Goal: Task Accomplishment & Management: Use online tool/utility

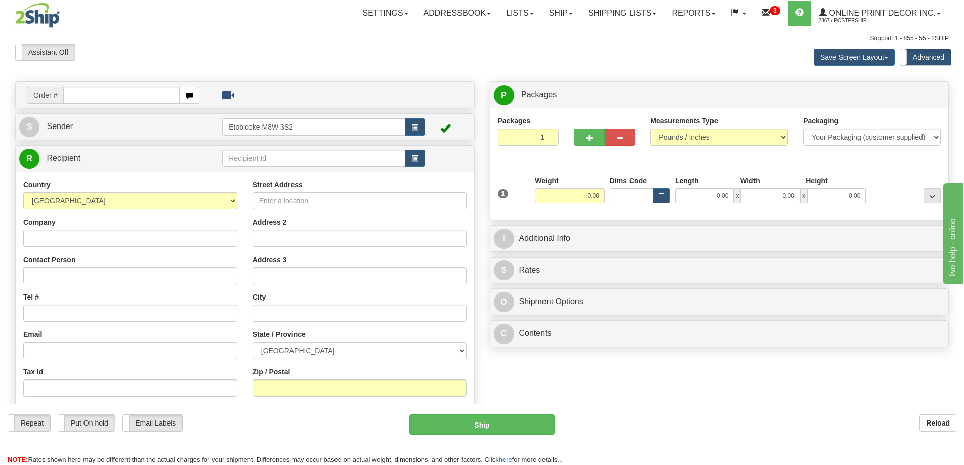
click at [80, 97] on input "text" at bounding box center [121, 94] width 116 height 17
type input "us-56218"
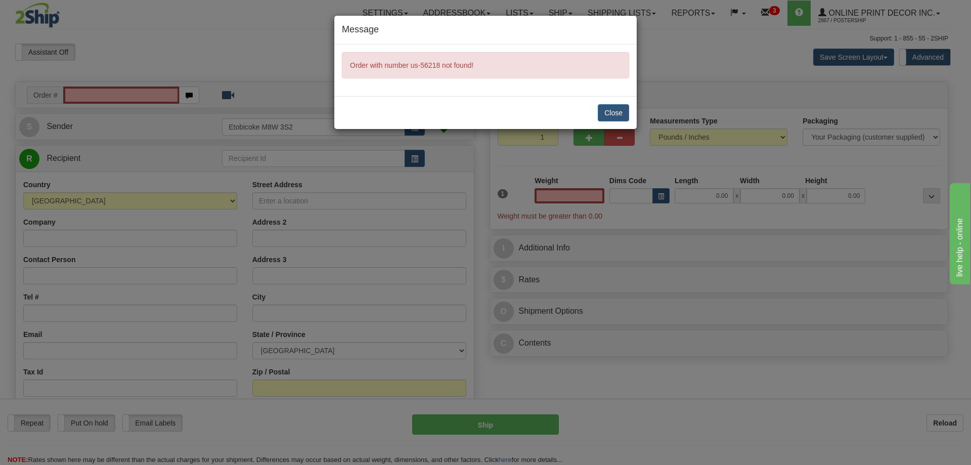
type input "0.00"
click at [615, 106] on button "Close" at bounding box center [613, 112] width 31 height 17
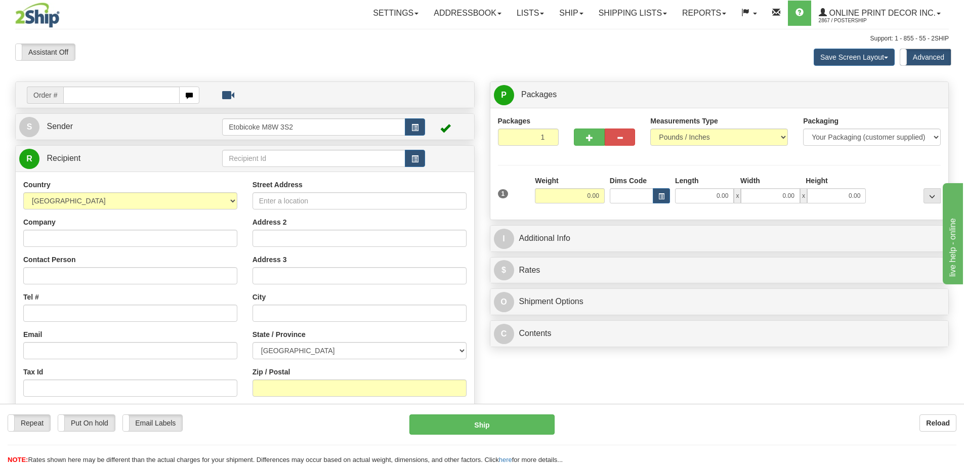
click at [91, 99] on input "text" at bounding box center [121, 94] width 116 height 17
type input "us-56218"
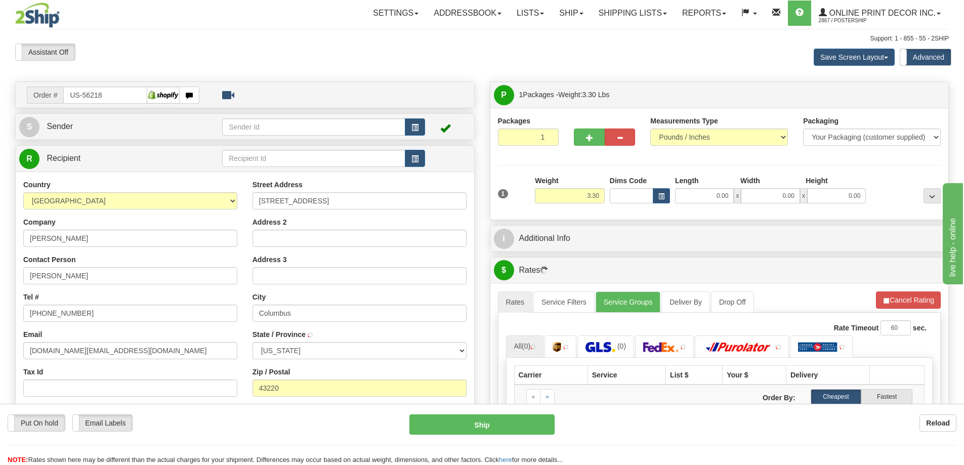
type input "COLUMBUS"
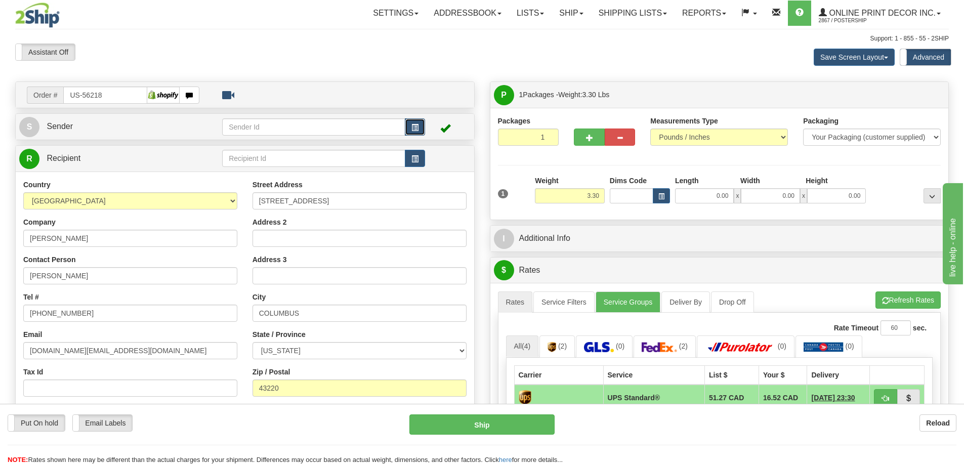
click at [418, 122] on button "button" at bounding box center [415, 126] width 20 height 17
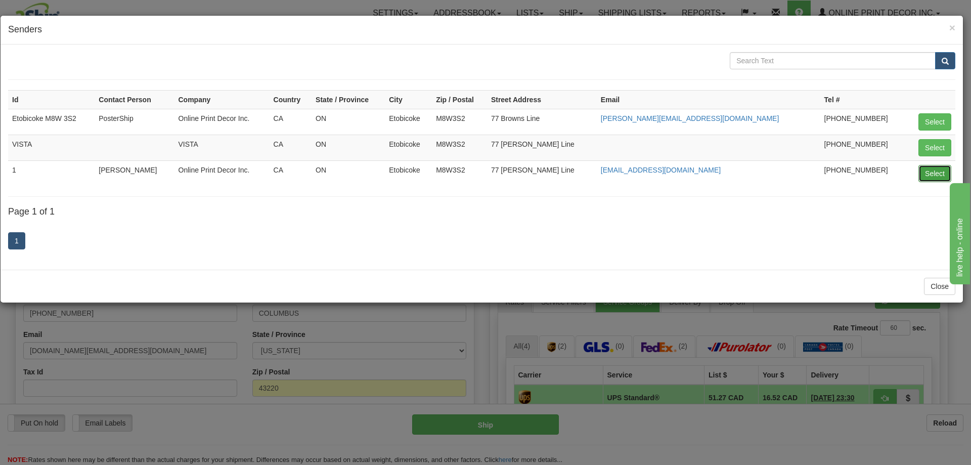
click at [933, 168] on button "Select" at bounding box center [935, 173] width 33 height 17
type input "1"
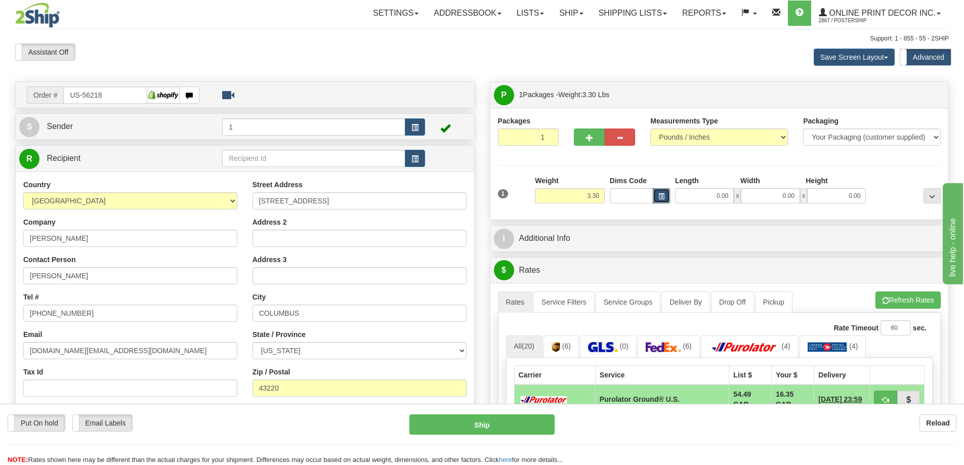
click at [660, 194] on span "button" at bounding box center [661, 197] width 6 height 6
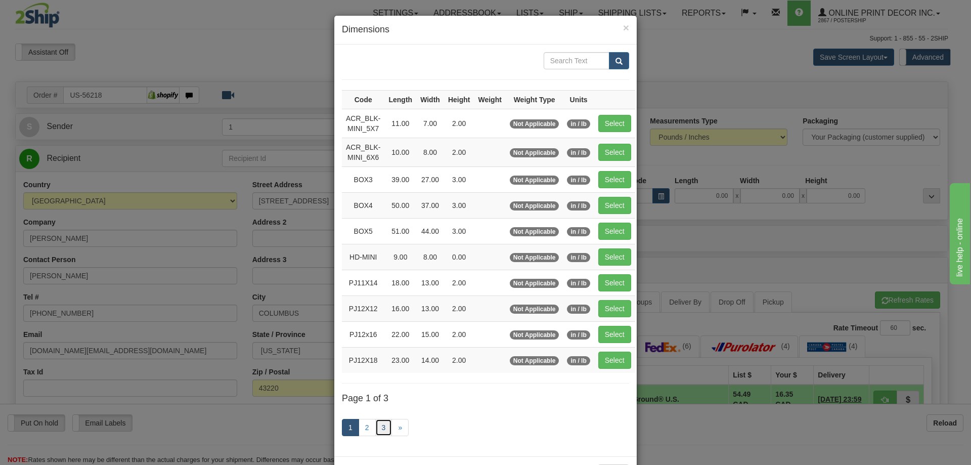
click at [380, 426] on link "3" at bounding box center [383, 427] width 17 height 17
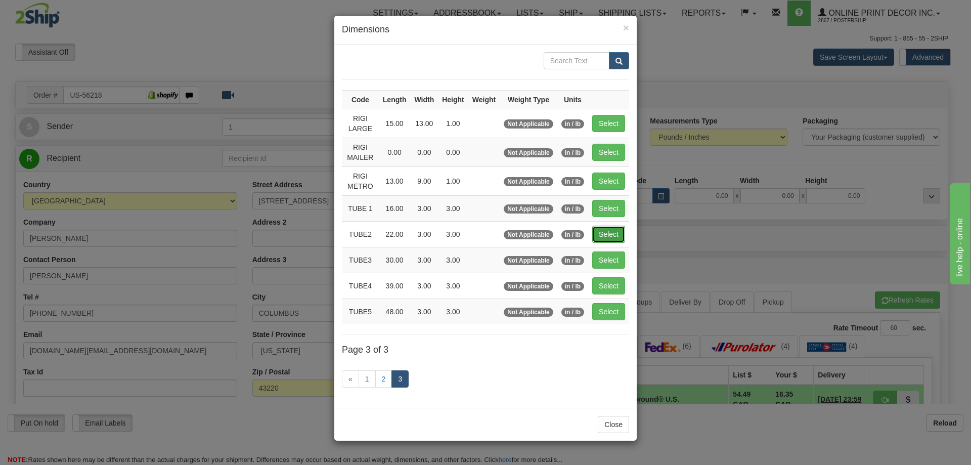
click at [609, 233] on button "Select" at bounding box center [608, 234] width 33 height 17
type input "TUBE2"
type input "22.00"
type input "3.00"
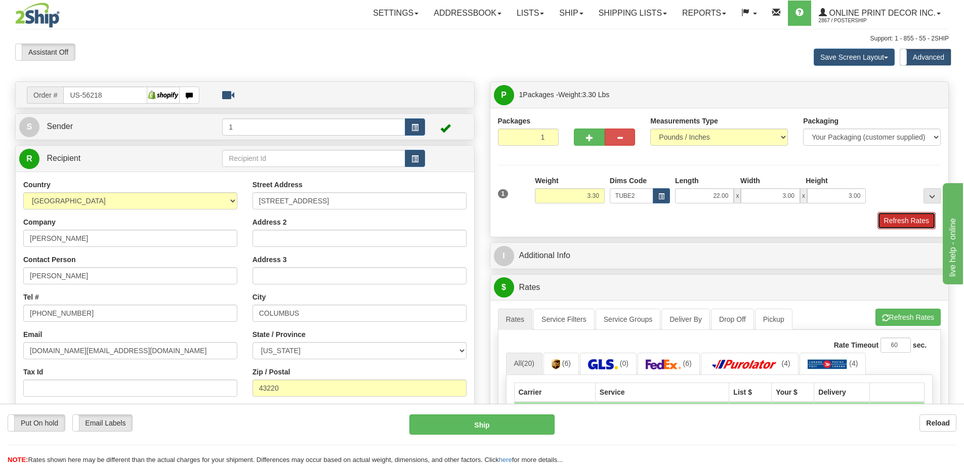
click at [902, 219] on button "Refresh Rates" at bounding box center [906, 220] width 58 height 17
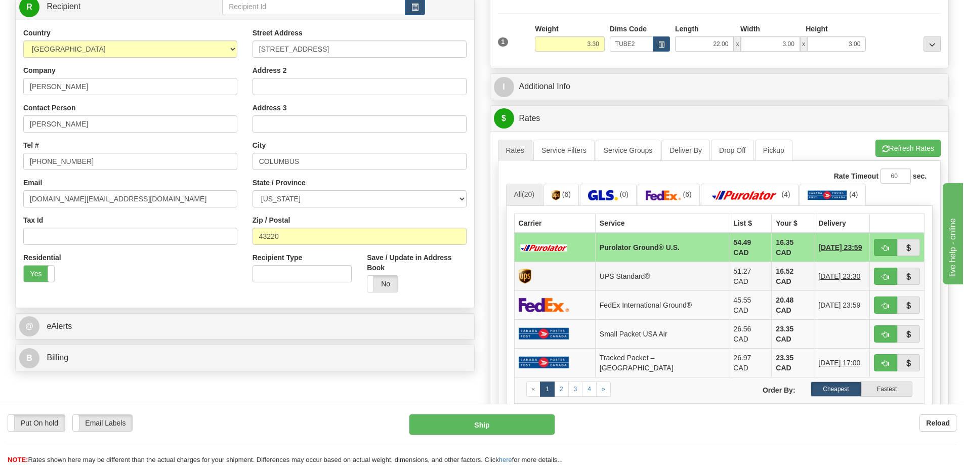
scroll to position [253, 0]
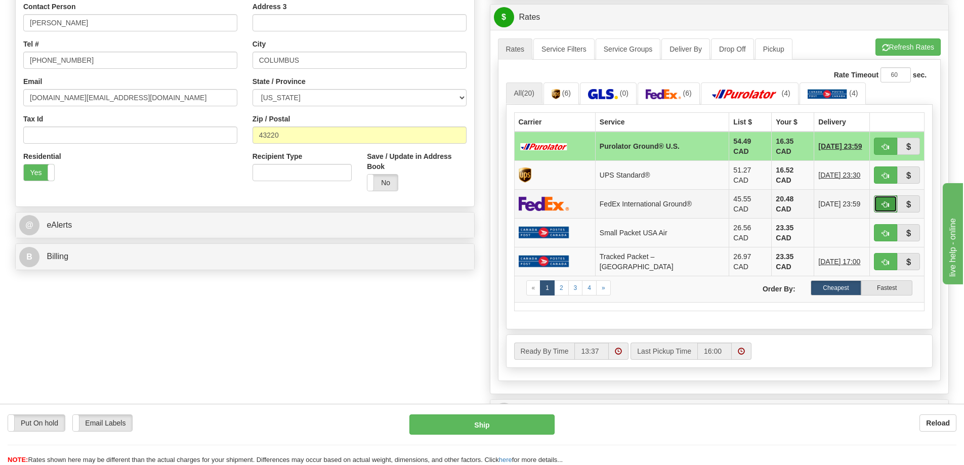
click at [883, 201] on span "button" at bounding box center [885, 204] width 7 height 7
type input "92"
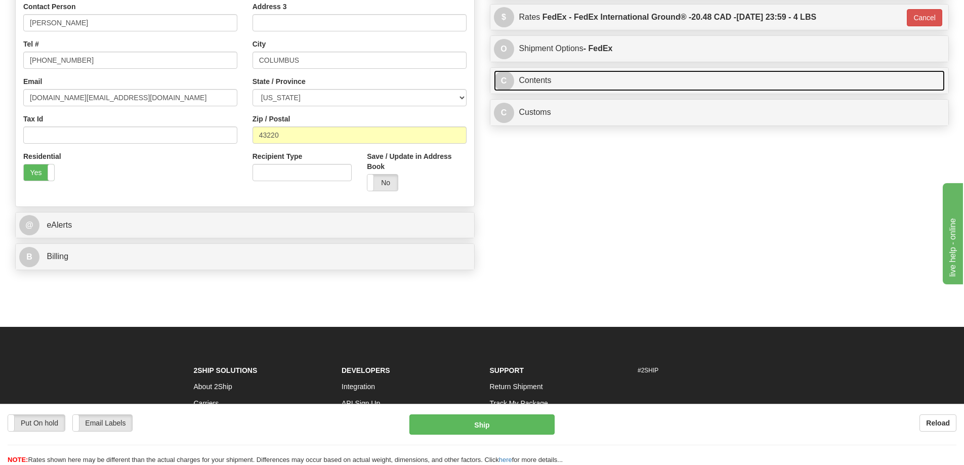
click at [555, 82] on link "C Contents" at bounding box center [719, 80] width 451 height 21
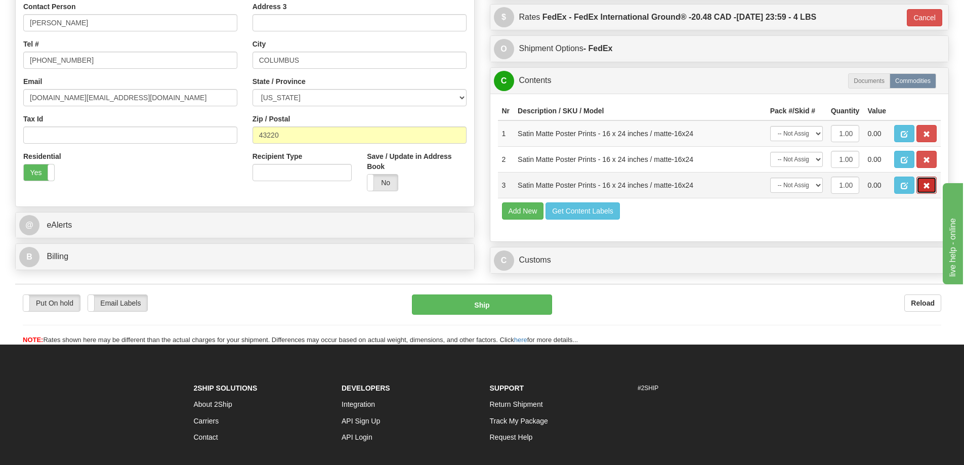
click at [931, 184] on button "button" at bounding box center [926, 185] width 20 height 17
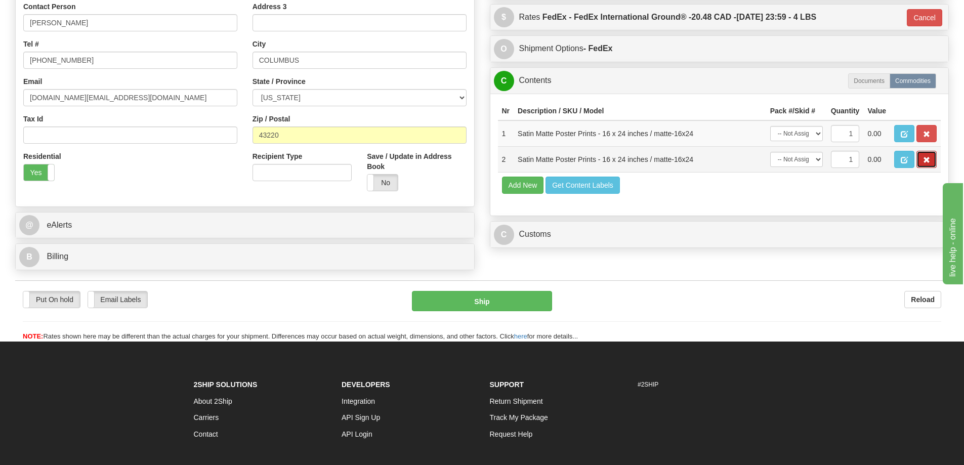
click at [920, 164] on button "button" at bounding box center [926, 159] width 20 height 17
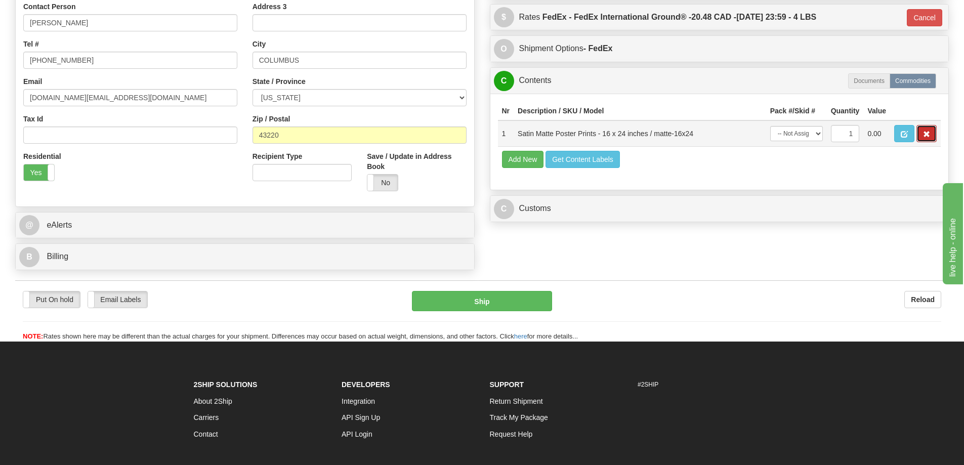
drag, startPoint x: 928, startPoint y: 136, endPoint x: 924, endPoint y: 129, distance: 7.7
click at [928, 135] on span "button" at bounding box center [926, 134] width 7 height 7
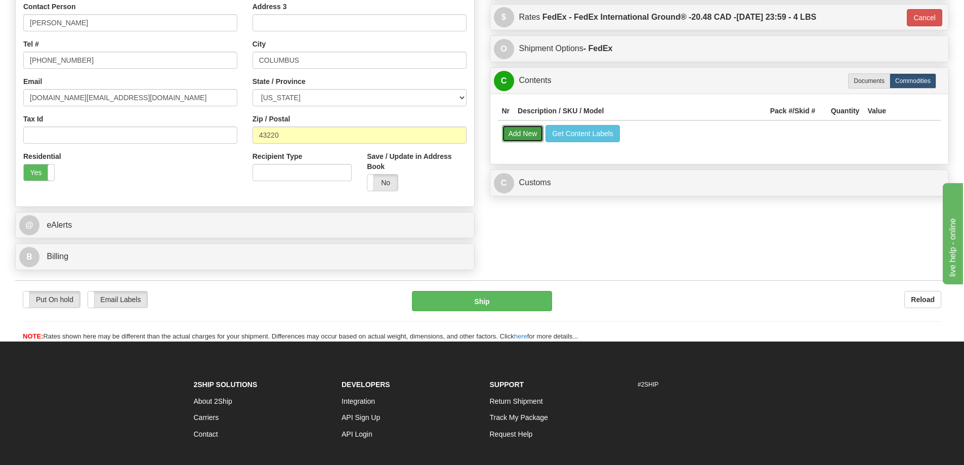
click at [515, 133] on button "Add New" at bounding box center [523, 133] width 42 height 17
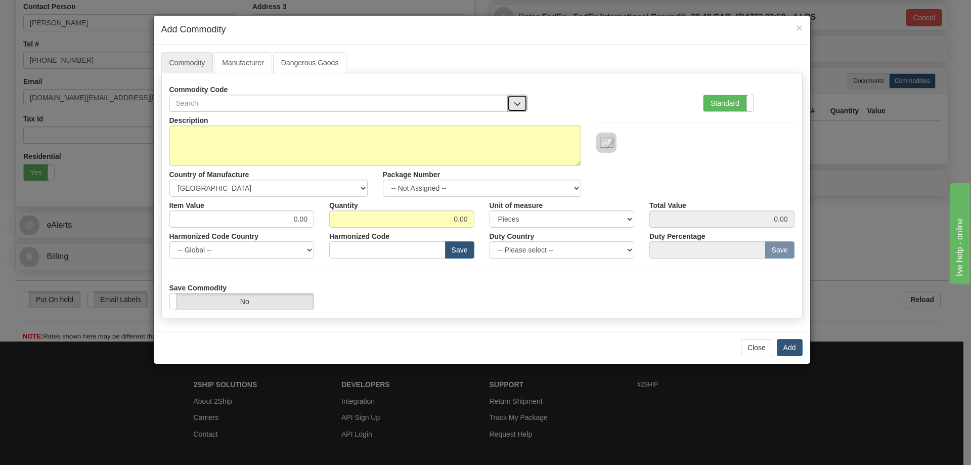
click at [514, 96] on button "button" at bounding box center [517, 103] width 20 height 17
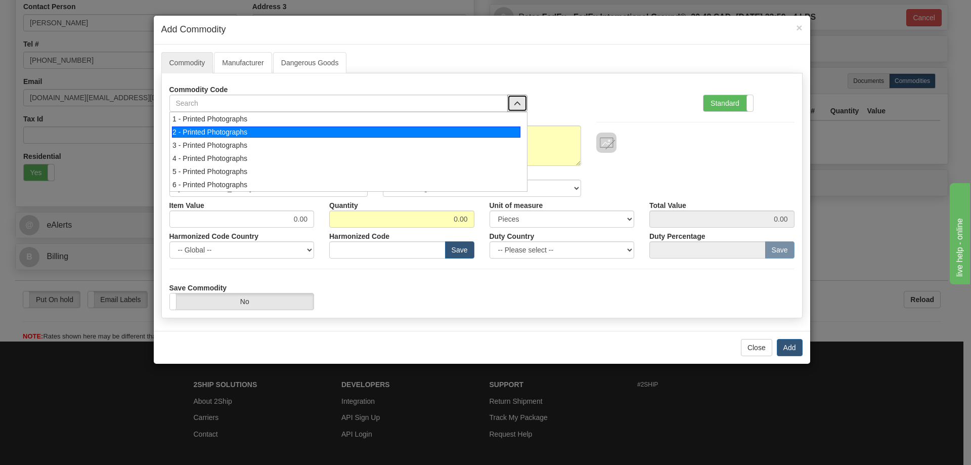
click at [497, 134] on div "2 - Printed Photographs" at bounding box center [346, 131] width 349 height 11
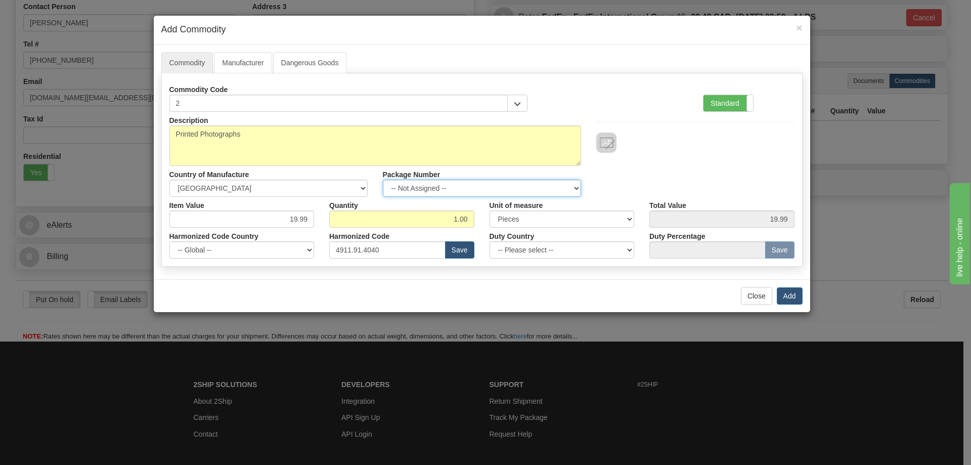
click at [570, 190] on select "-- Not Assigned -- Item 1" at bounding box center [482, 188] width 198 height 17
select select "0"
click at [383, 180] on select "-- Not Assigned -- Item 1" at bounding box center [482, 188] width 198 height 17
click at [793, 293] on button "Add" at bounding box center [790, 295] width 26 height 17
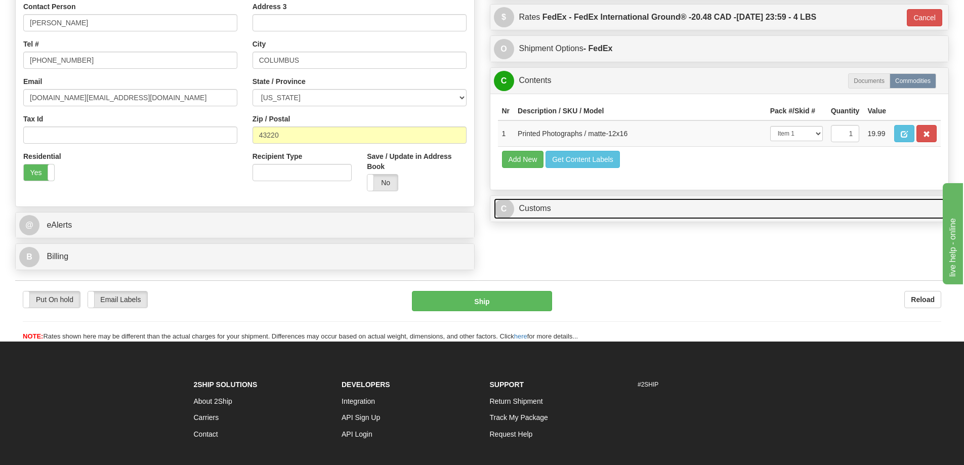
click at [848, 208] on link "C Customs" at bounding box center [719, 208] width 451 height 21
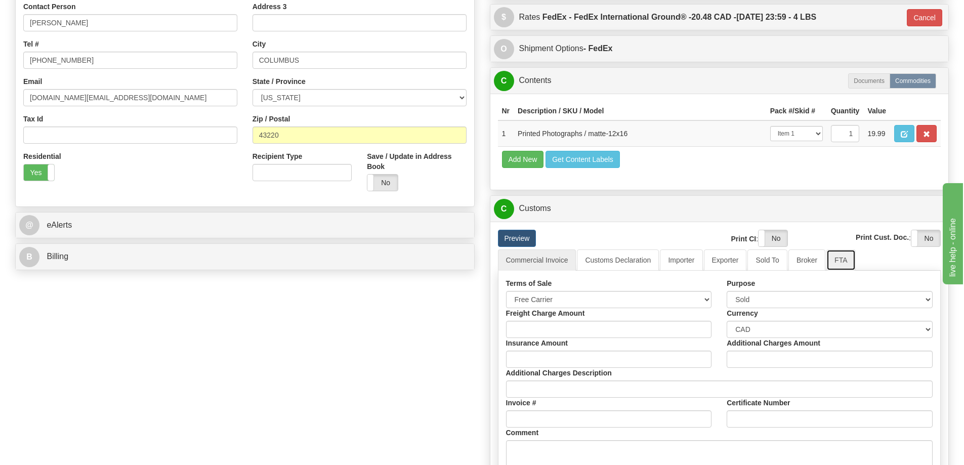
click at [840, 263] on link "FTA" at bounding box center [840, 259] width 29 height 21
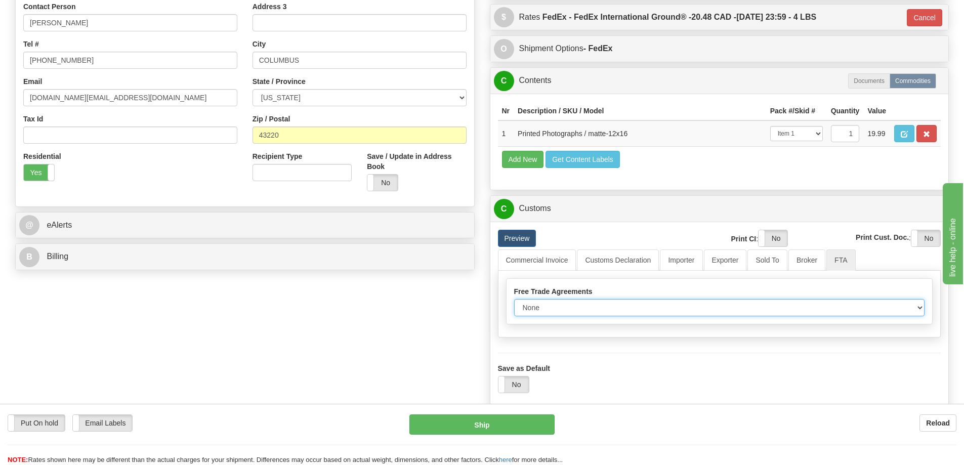
click at [915, 307] on select "None Other USMCA CETA CUKTCA" at bounding box center [719, 307] width 411 height 17
select select "1"
click at [514, 302] on select "None Other USMCA CETA CUKTCA" at bounding box center [719, 307] width 411 height 17
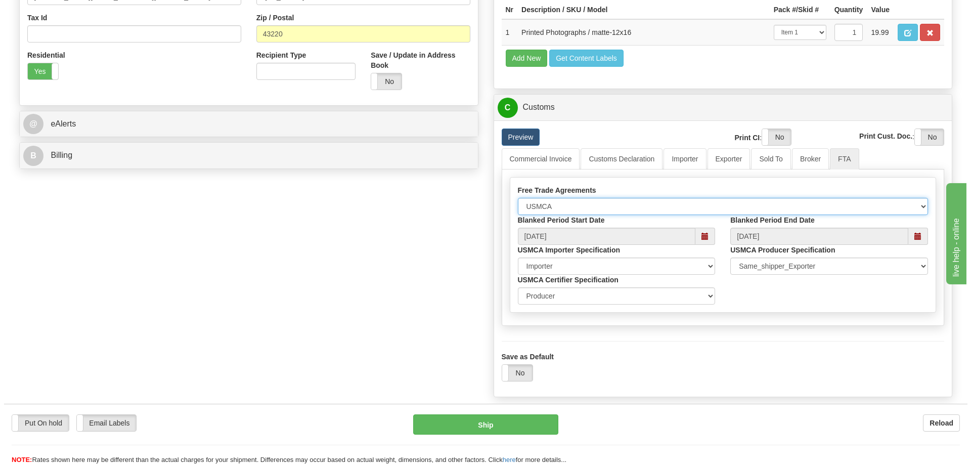
scroll to position [405, 0]
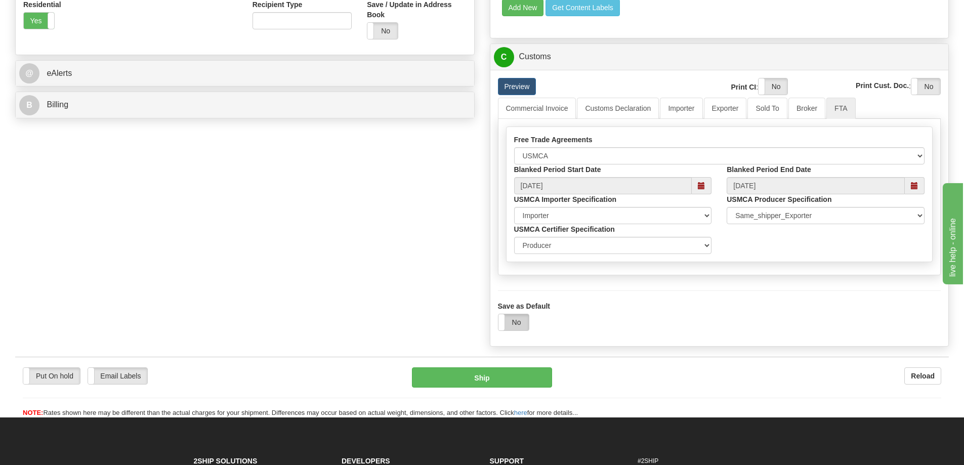
click at [511, 326] on label "No" at bounding box center [513, 322] width 30 height 16
click at [490, 383] on button "Ship" at bounding box center [482, 377] width 140 height 20
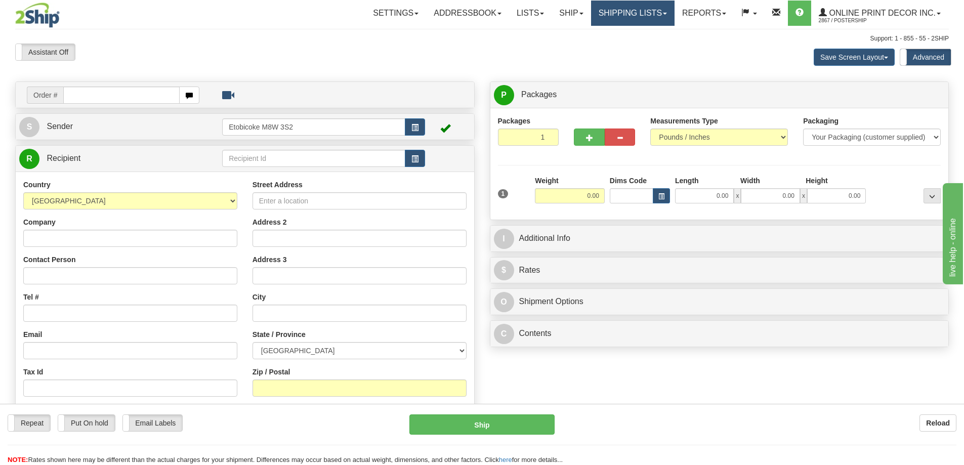
click at [625, 10] on link "Shipping lists" at bounding box center [632, 13] width 83 height 25
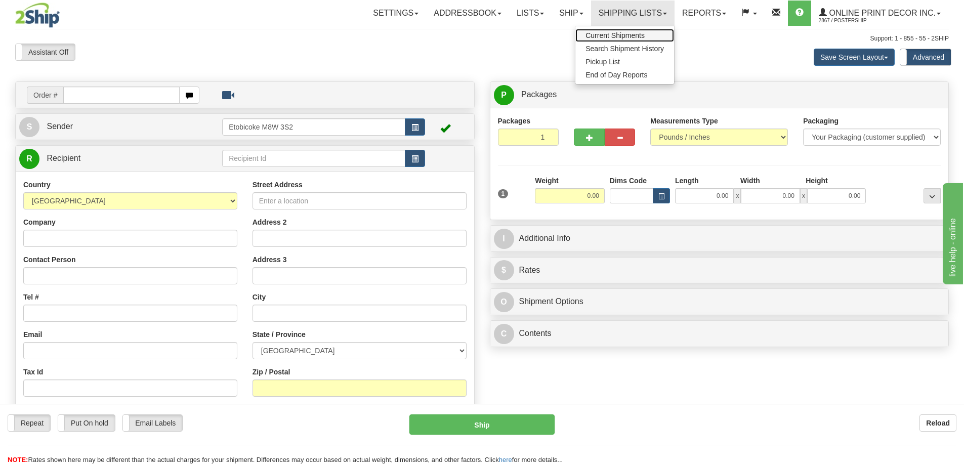
click at [615, 35] on span "Current Shipments" at bounding box center [614, 35] width 59 height 8
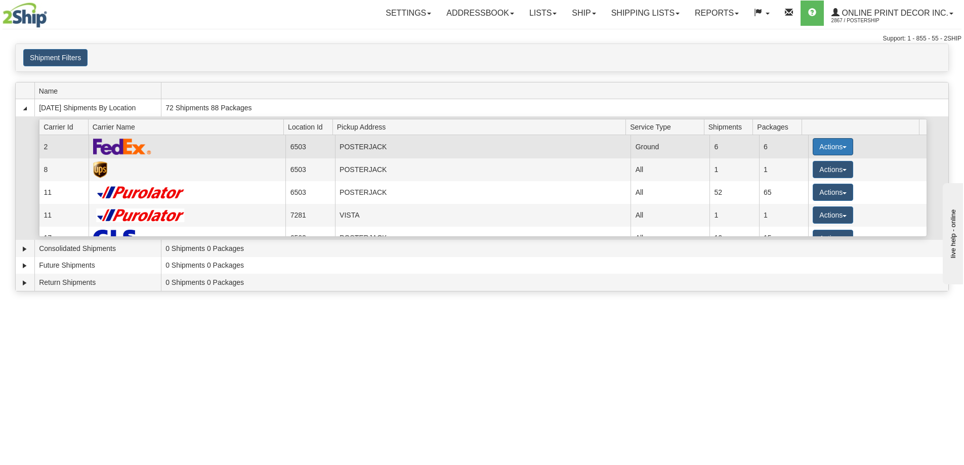
click at [831, 139] on button "Actions" at bounding box center [832, 146] width 40 height 17
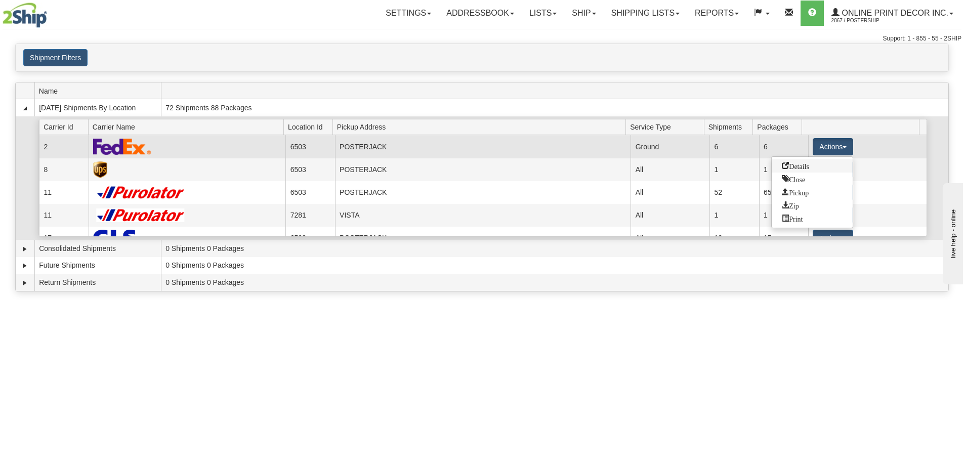
click at [799, 165] on span "Details" at bounding box center [794, 165] width 27 height 7
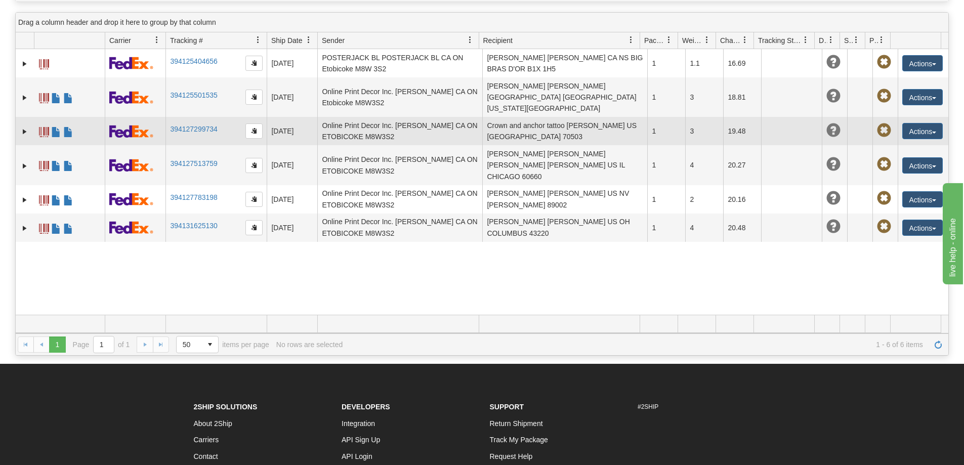
scroll to position [152, 0]
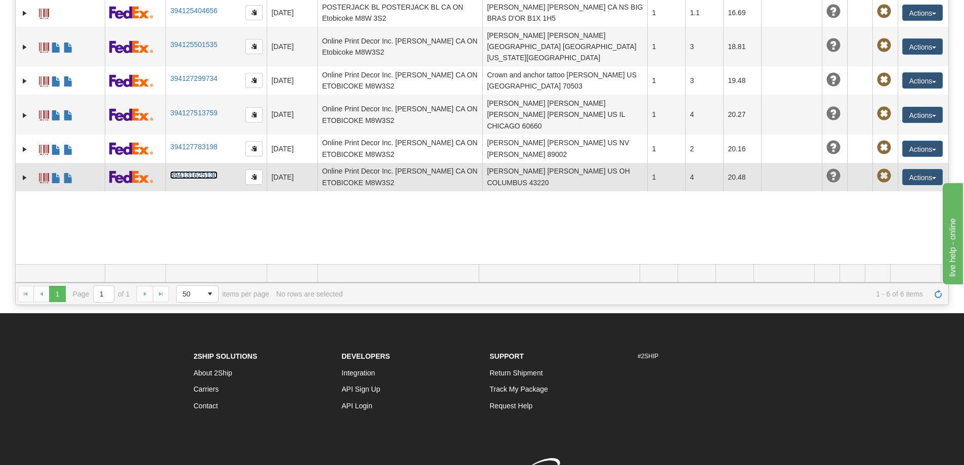
click at [192, 171] on link "394131625130" at bounding box center [193, 175] width 47 height 8
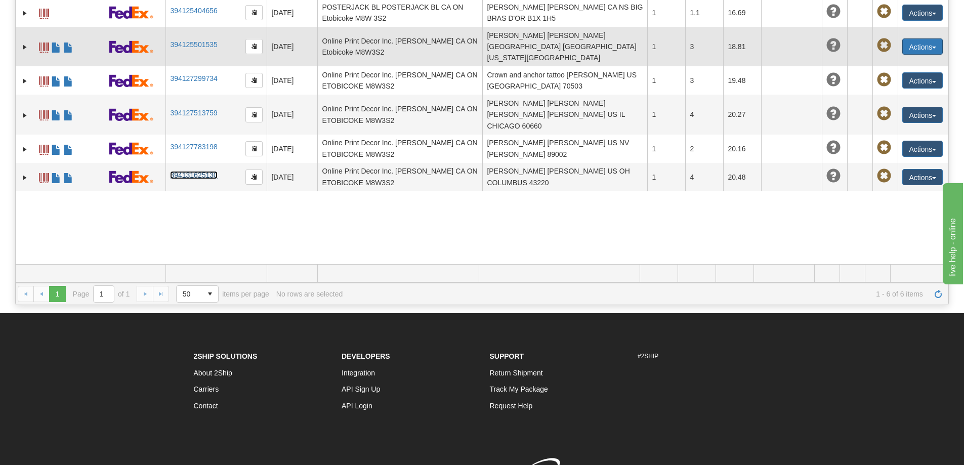
scroll to position [0, 0]
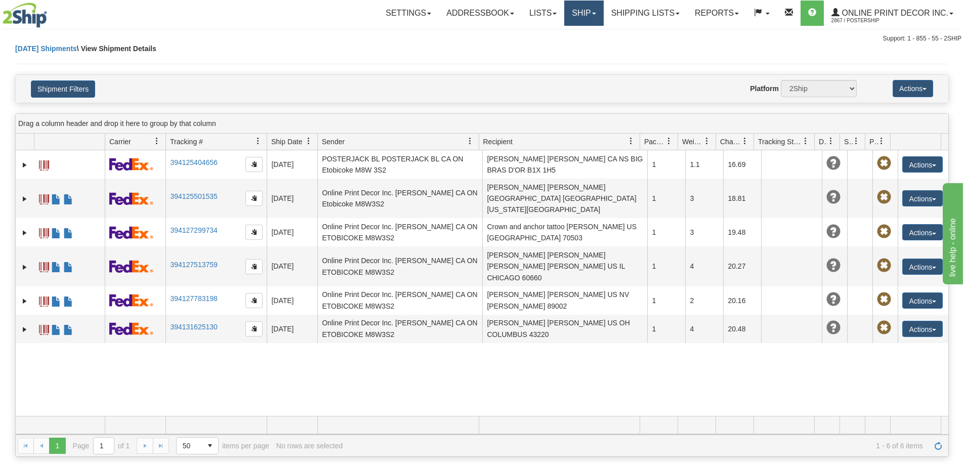
click at [589, 8] on link "Ship" at bounding box center [583, 13] width 39 height 25
click at [556, 37] on span "Ship Screen" at bounding box center [540, 35] width 38 height 8
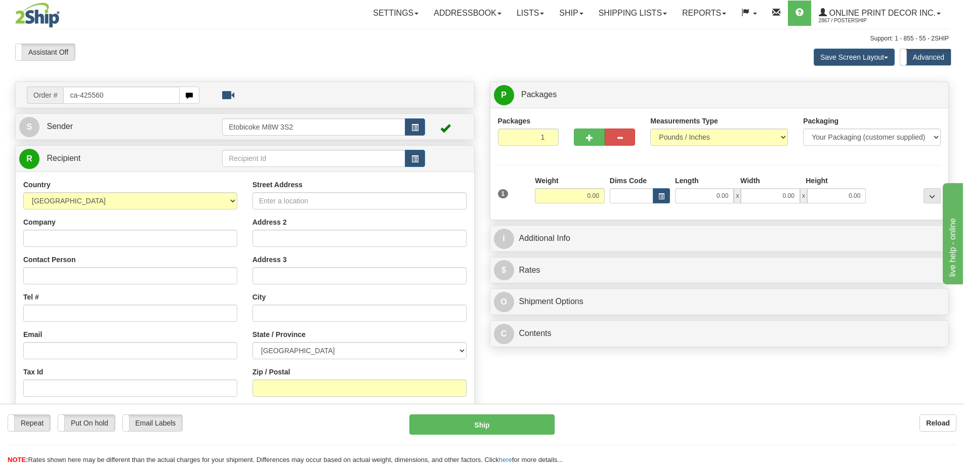
type input "ca-425560"
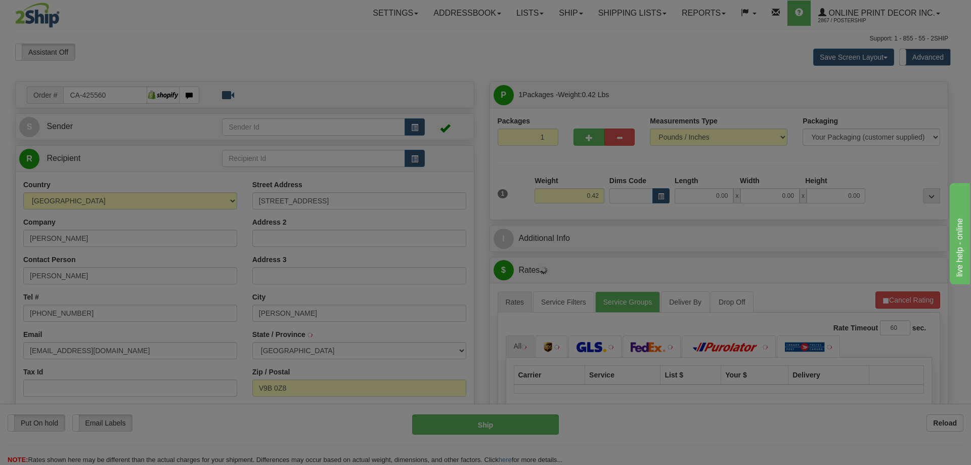
type input "LANGFORD"
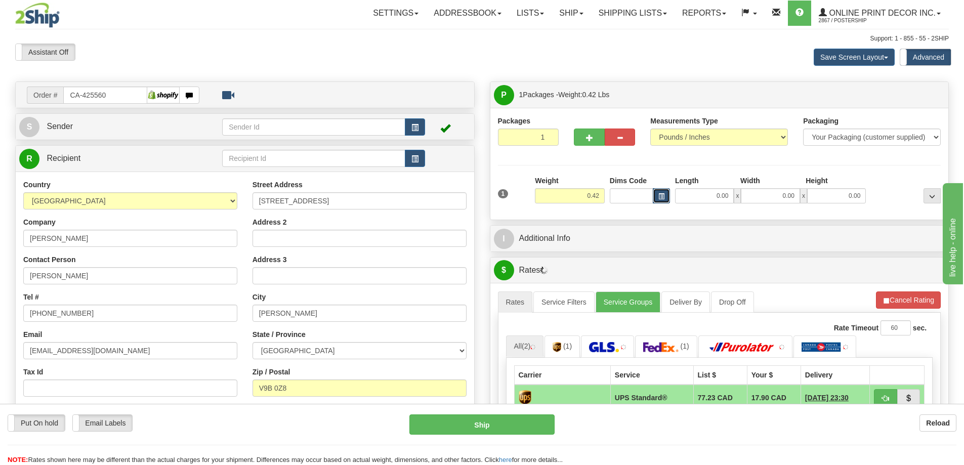
click at [657, 192] on button "button" at bounding box center [661, 195] width 17 height 15
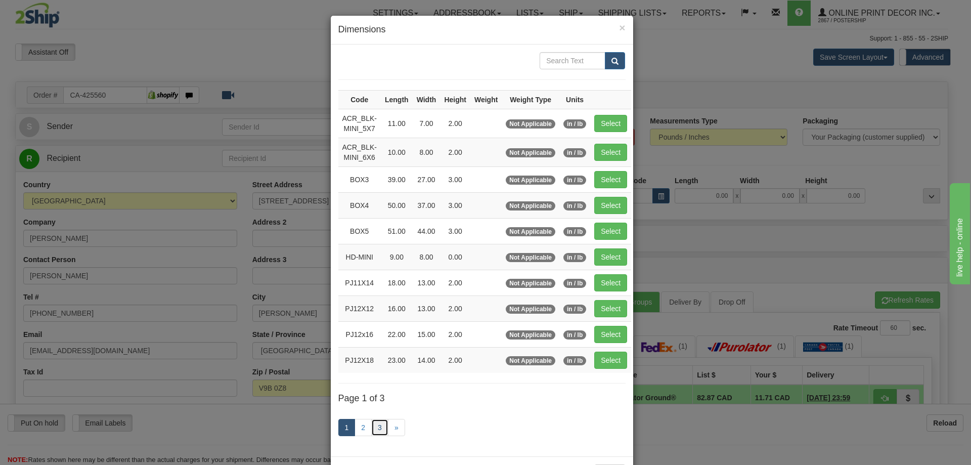
click at [371, 422] on link "3" at bounding box center [379, 427] width 17 height 17
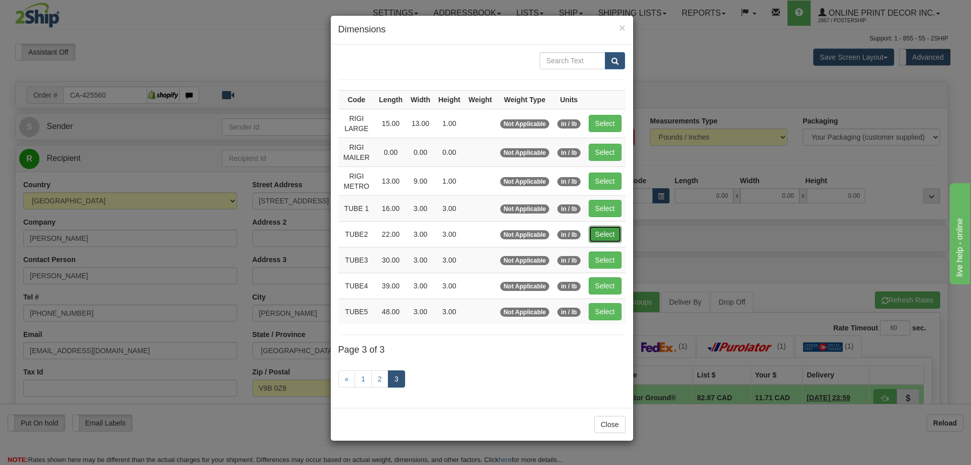
click at [601, 233] on button "Select" at bounding box center [605, 234] width 33 height 17
type input "TUBE2"
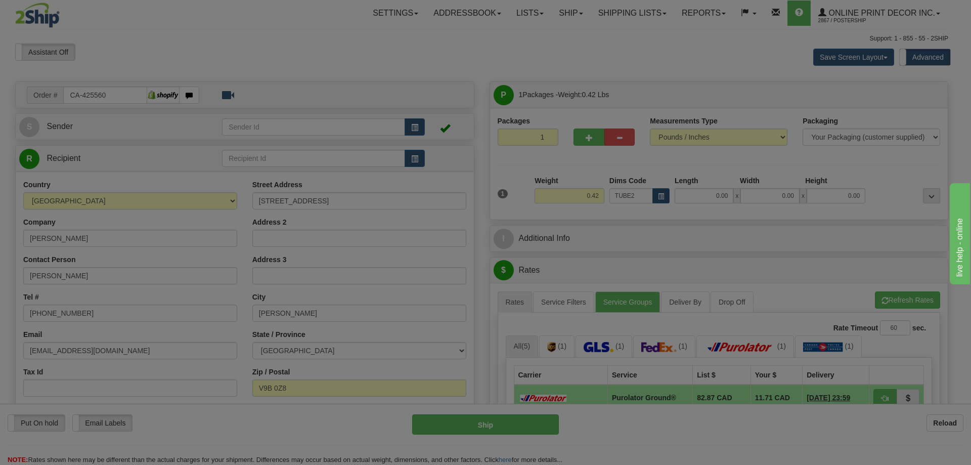
type input "22.00"
type input "3.00"
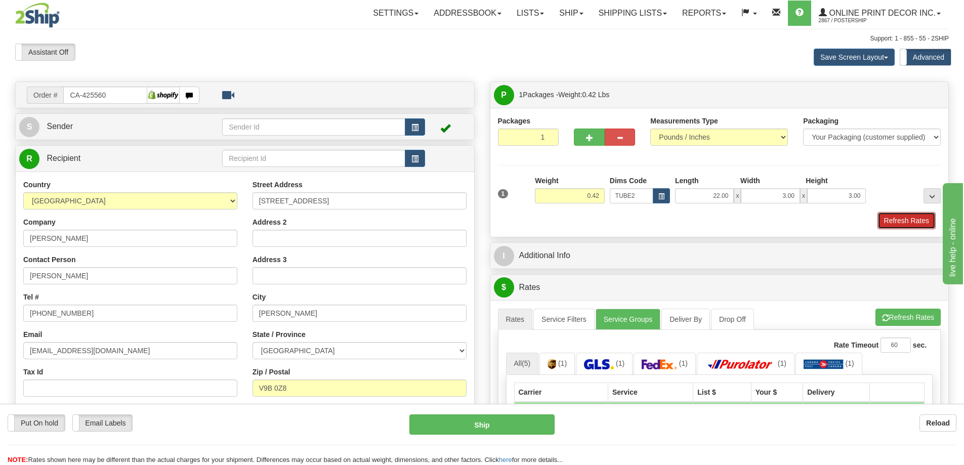
click at [914, 218] on button "Refresh Rates" at bounding box center [906, 220] width 58 height 17
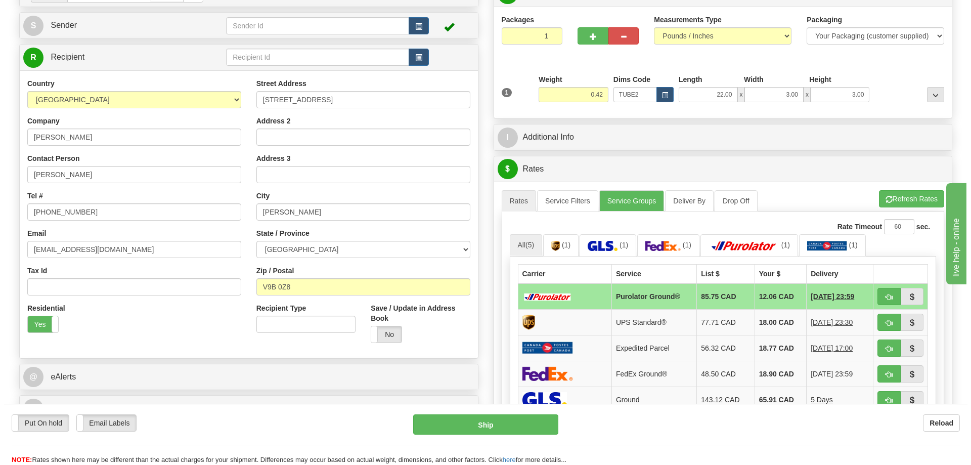
scroll to position [152, 0]
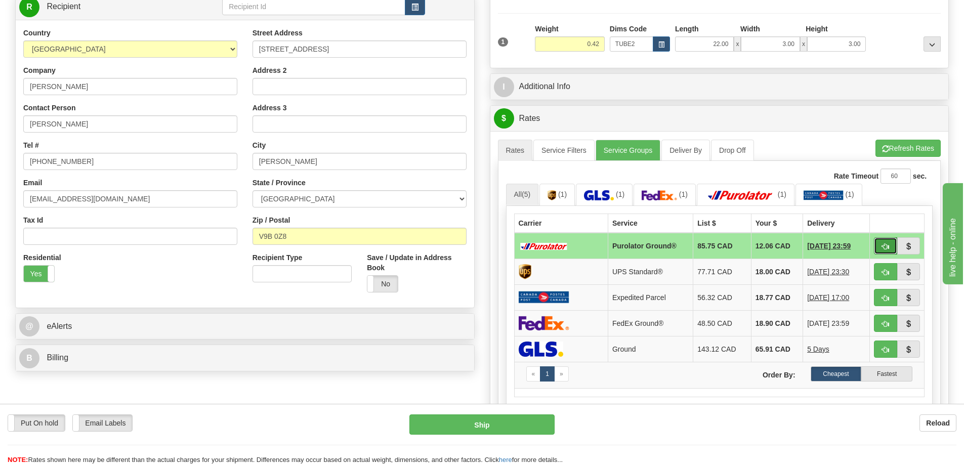
click at [888, 243] on button "button" at bounding box center [885, 245] width 23 height 17
type input "260"
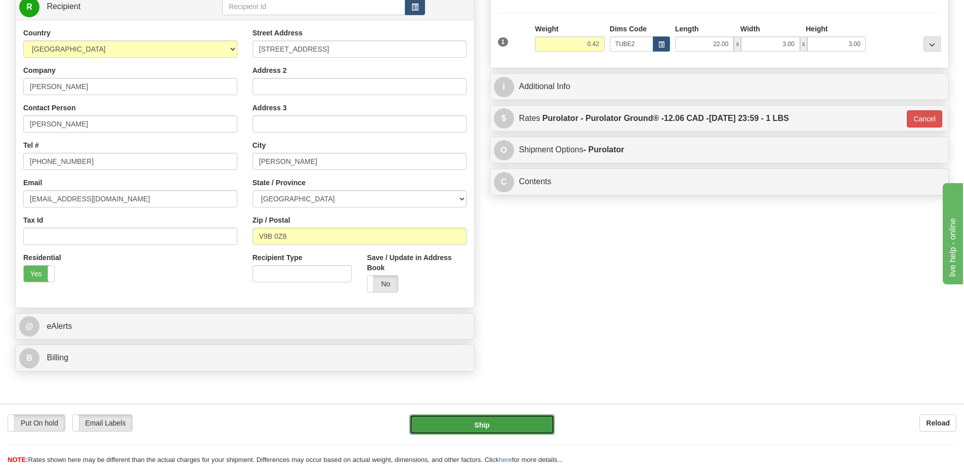
click at [528, 423] on button "Ship" at bounding box center [481, 424] width 145 height 20
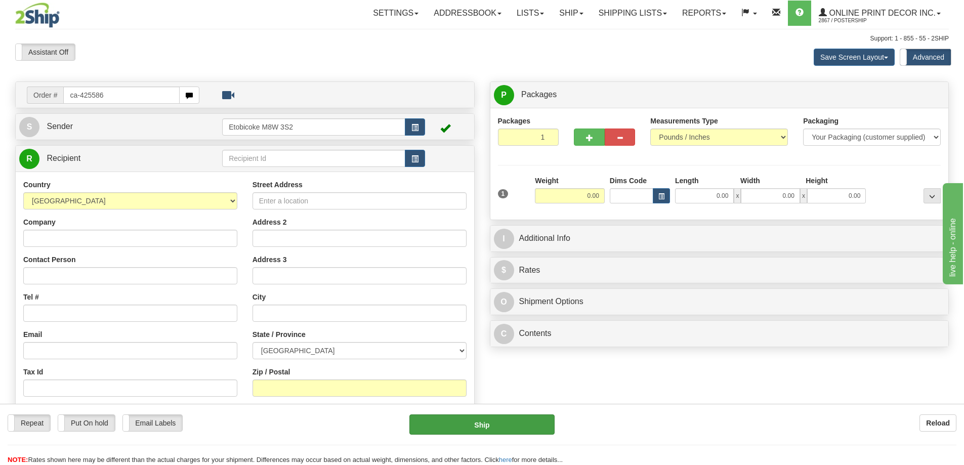
type input "ca-425586"
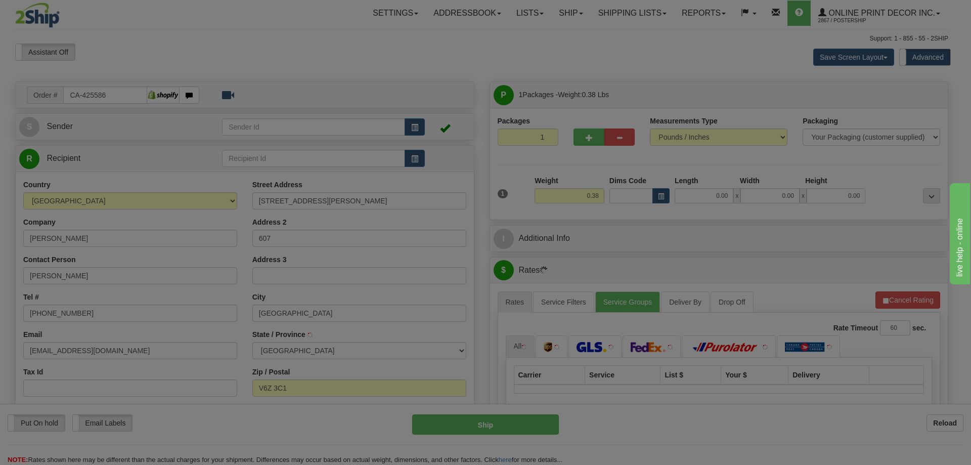
type input "VANCOUVER"
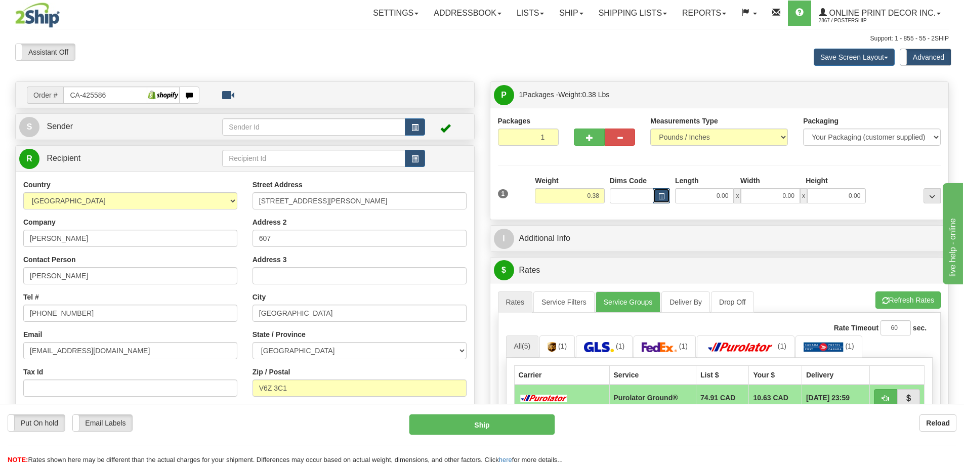
click at [658, 198] on span "button" at bounding box center [661, 197] width 6 height 6
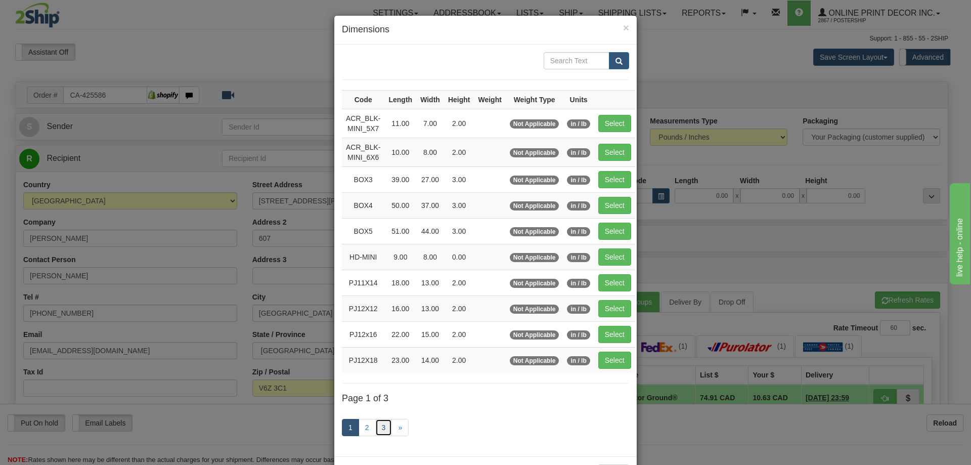
click at [384, 425] on link "3" at bounding box center [383, 427] width 17 height 17
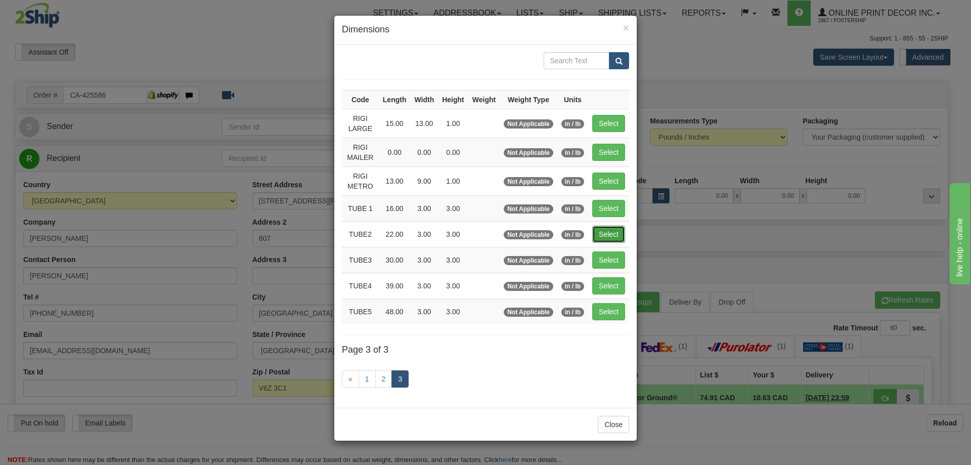
click at [614, 230] on button "Select" at bounding box center [608, 234] width 33 height 17
type input "TUBE2"
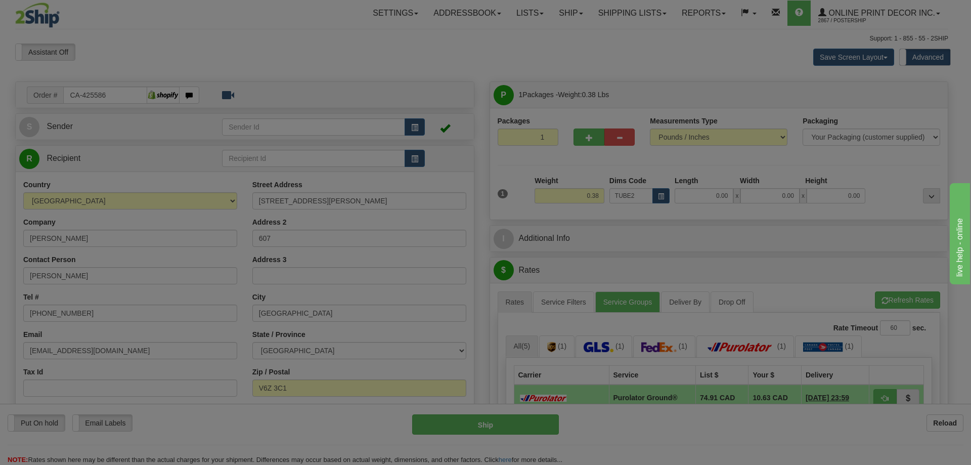
type input "22.00"
type input "3.00"
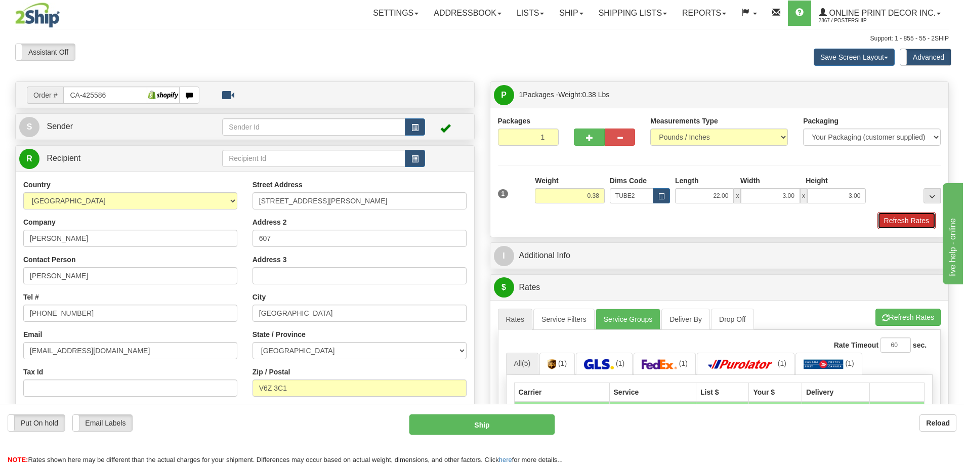
click at [895, 220] on button "Refresh Rates" at bounding box center [906, 220] width 58 height 17
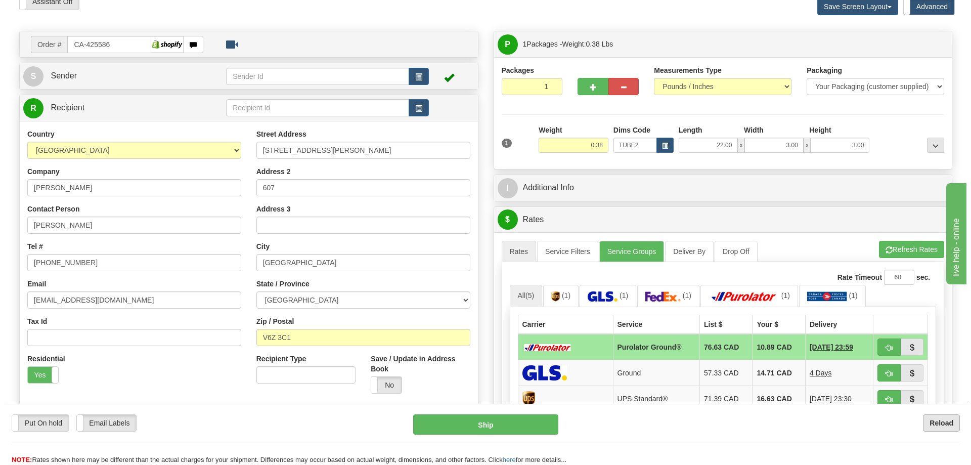
scroll to position [101, 0]
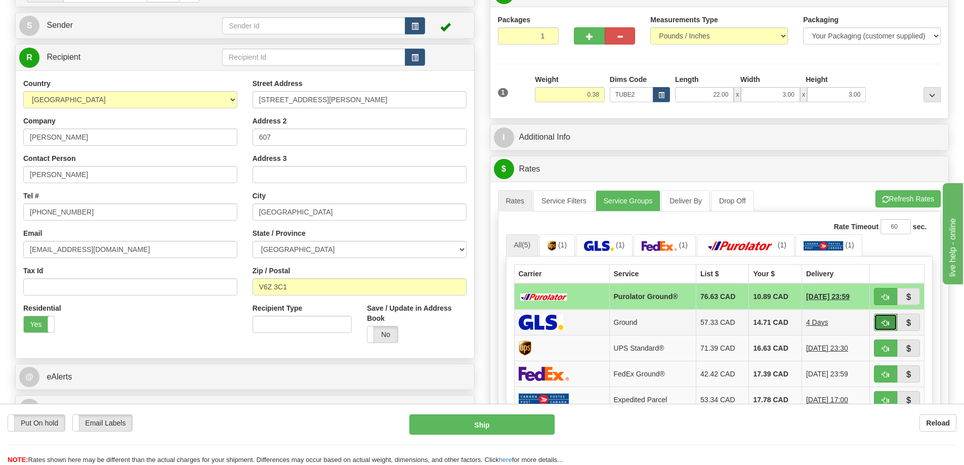
click at [889, 323] on button "button" at bounding box center [885, 322] width 23 height 17
type input "1"
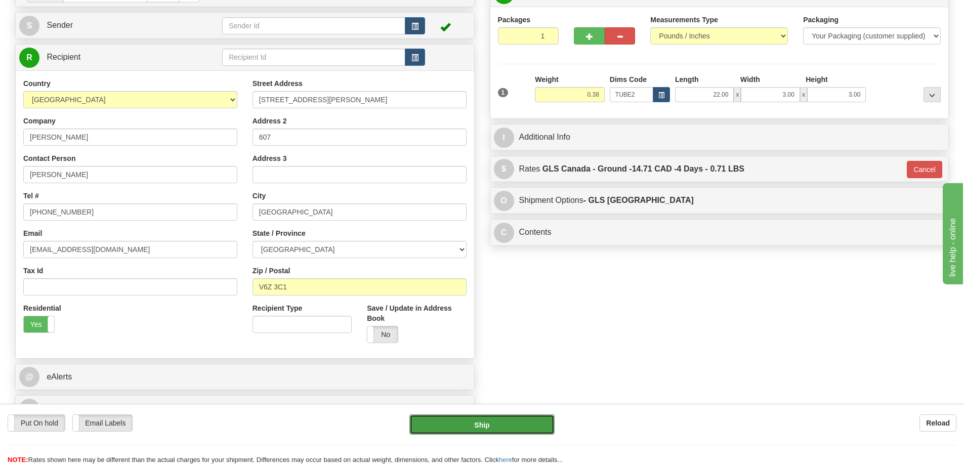
click at [538, 417] on button "Ship" at bounding box center [481, 424] width 145 height 20
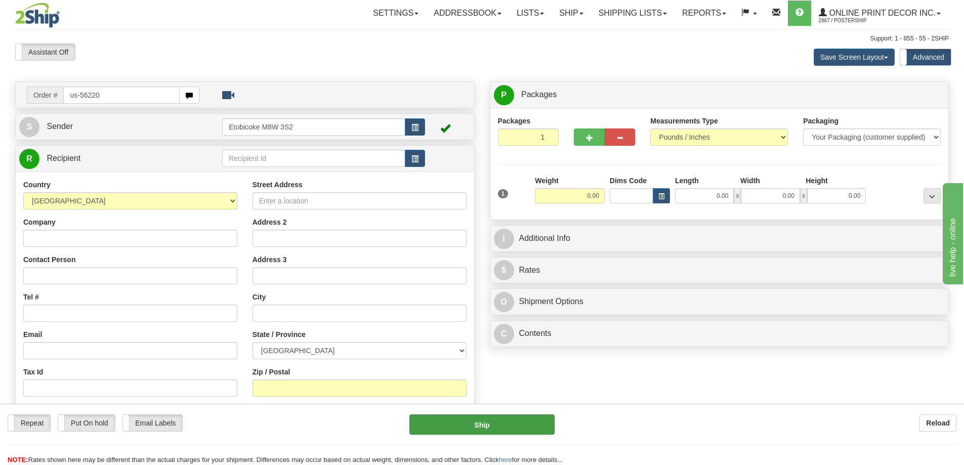
type input "us-56220"
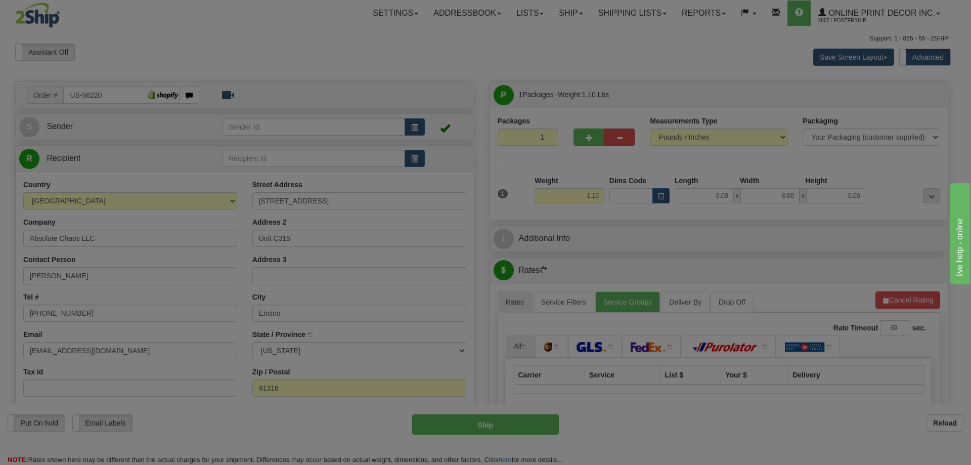
type input "ENCINO"
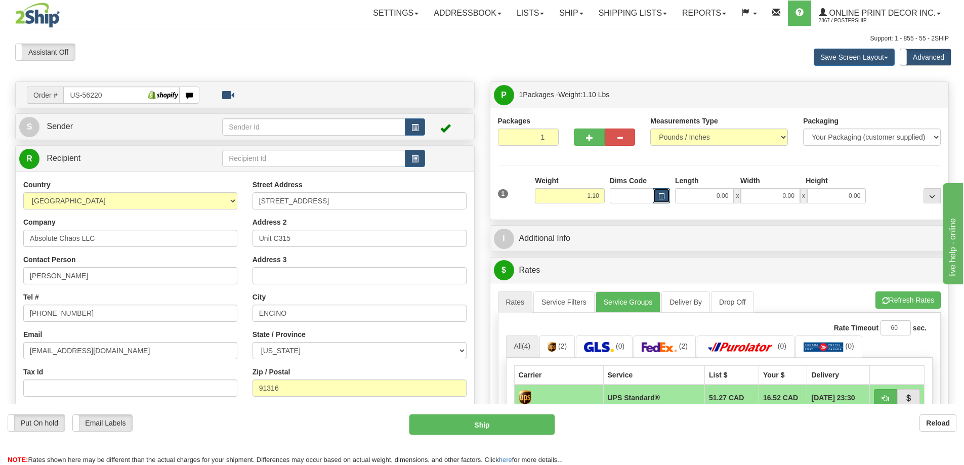
click at [660, 194] on span "button" at bounding box center [661, 197] width 6 height 6
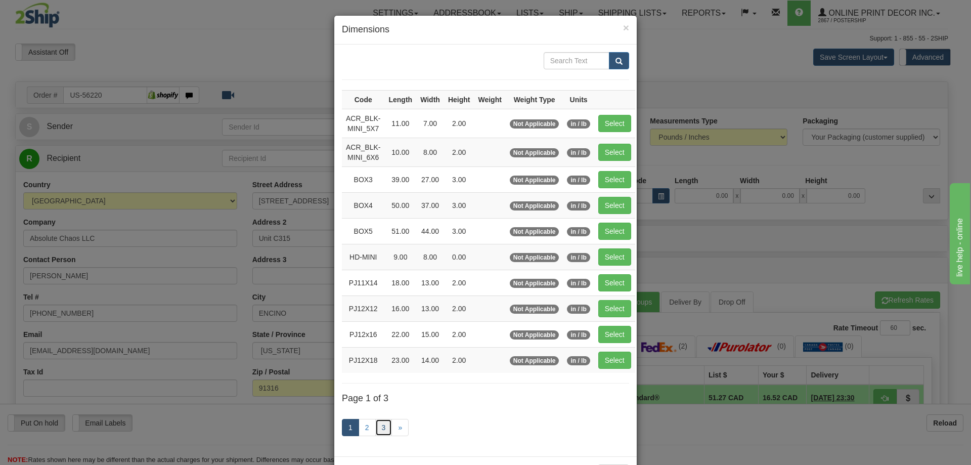
click at [382, 424] on link "3" at bounding box center [383, 427] width 17 height 17
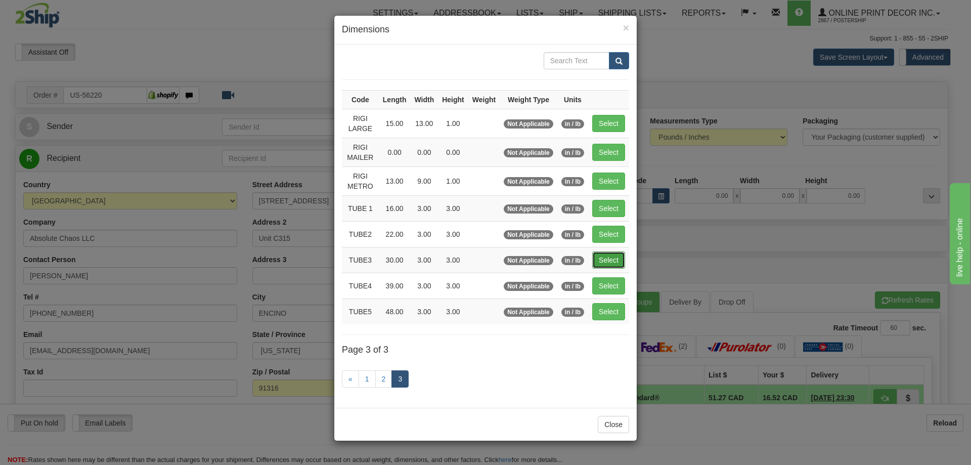
click at [619, 259] on button "Select" at bounding box center [608, 259] width 33 height 17
type input "TUBE3"
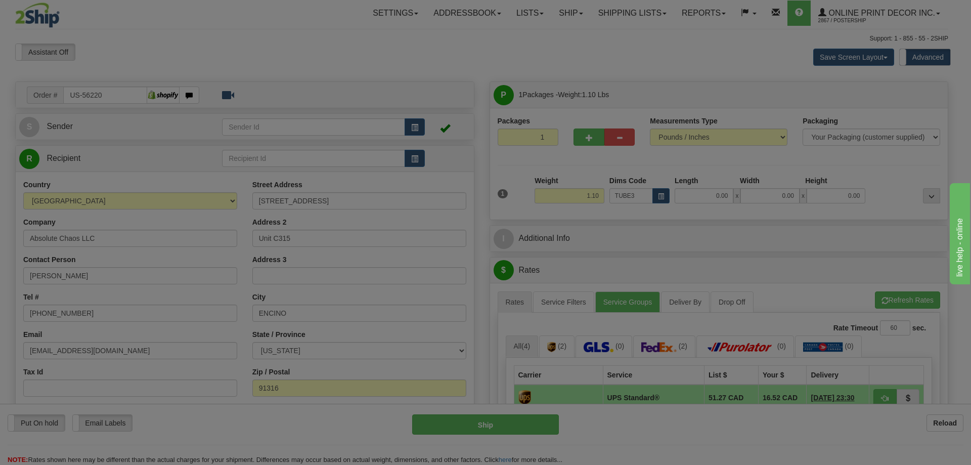
type input "30.00"
type input "3.00"
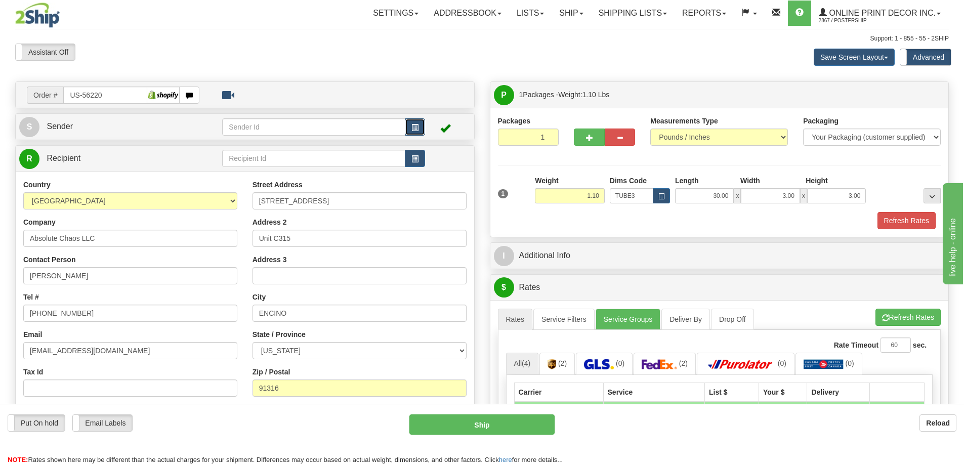
click at [417, 122] on button "button" at bounding box center [415, 126] width 20 height 17
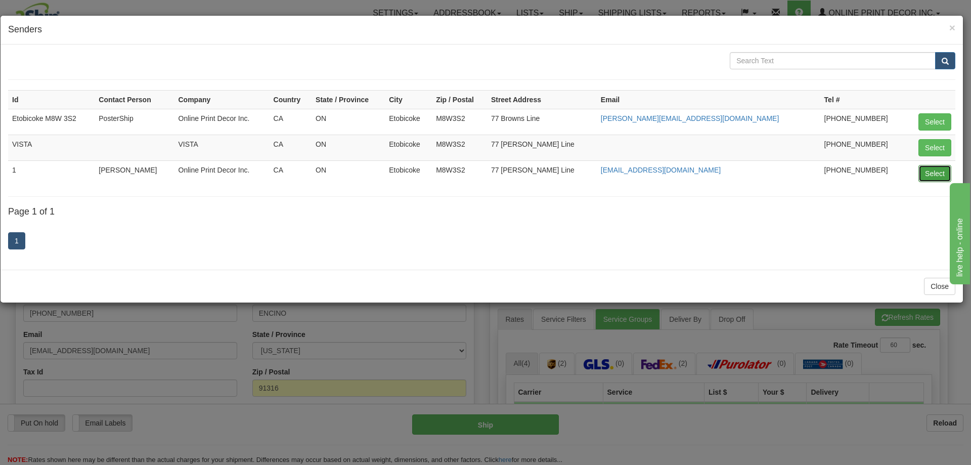
click at [934, 172] on button "Select" at bounding box center [935, 173] width 33 height 17
type input "1"
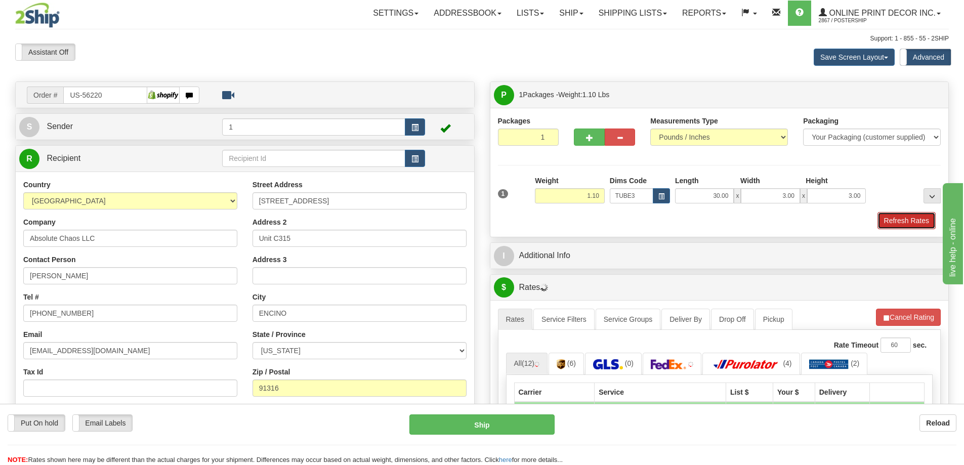
click at [890, 221] on button "Refresh Rates" at bounding box center [906, 220] width 58 height 17
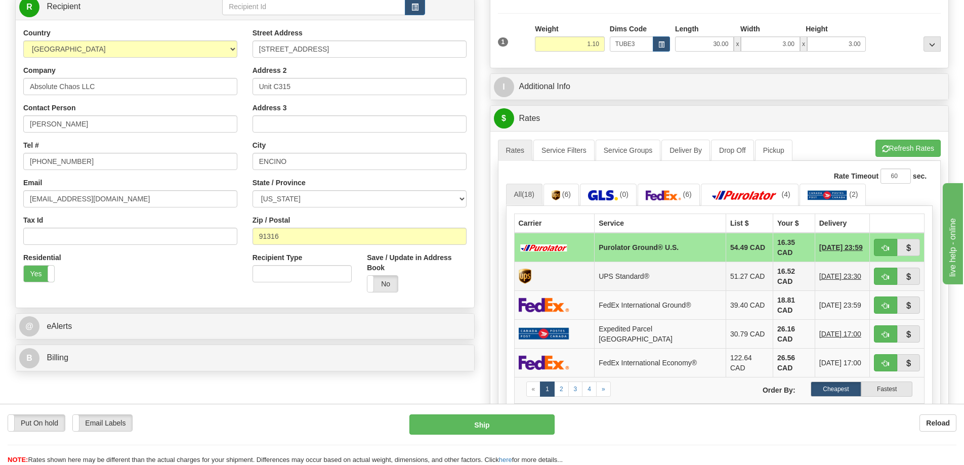
scroll to position [202, 0]
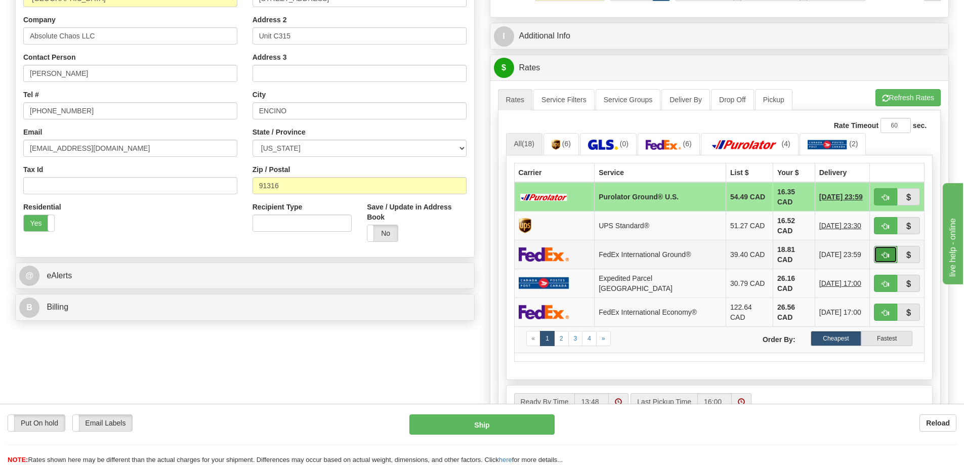
click at [880, 246] on button "button" at bounding box center [885, 254] width 23 height 17
type input "92"
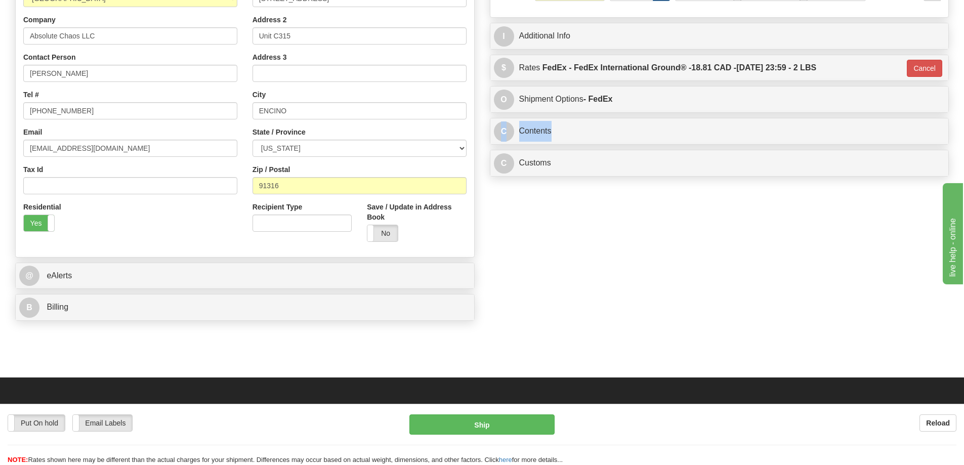
click at [692, 125] on div "C Contents Documents Commodities" at bounding box center [719, 131] width 458 height 26
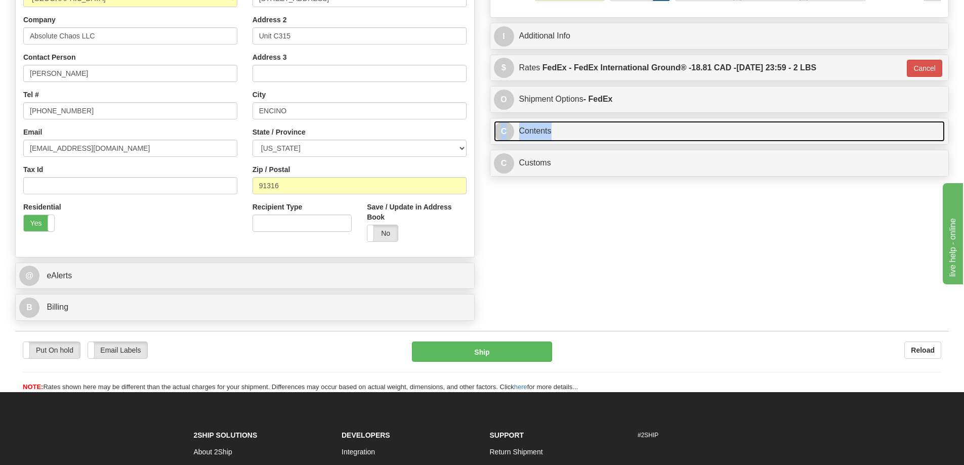
click at [701, 138] on link "C Contents" at bounding box center [719, 131] width 451 height 21
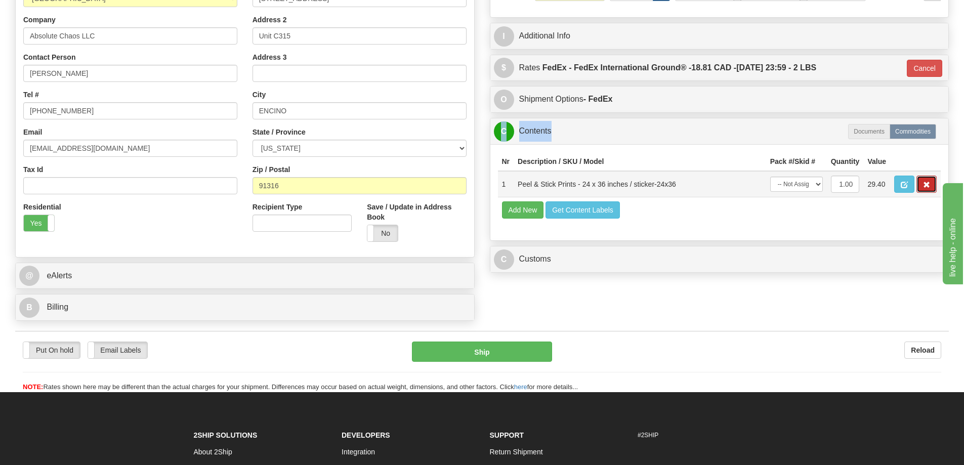
click at [927, 187] on span "button" at bounding box center [926, 185] width 7 height 7
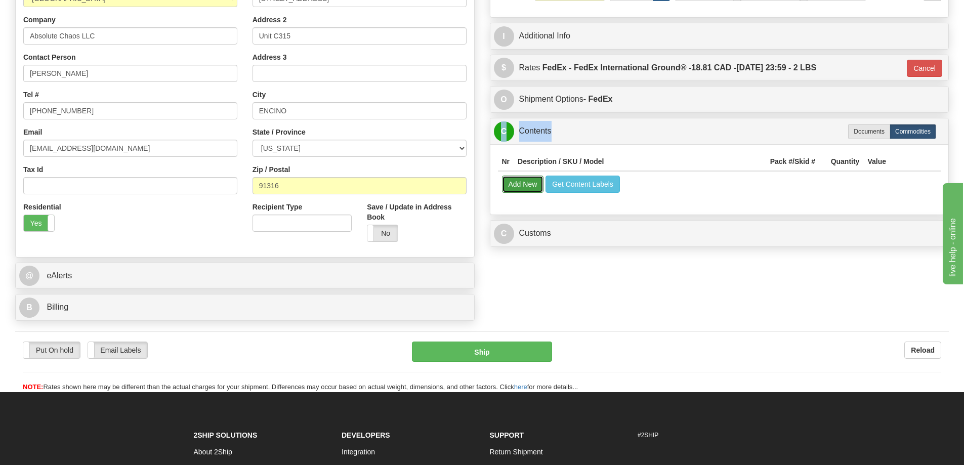
click at [520, 186] on button "Add New" at bounding box center [523, 184] width 42 height 17
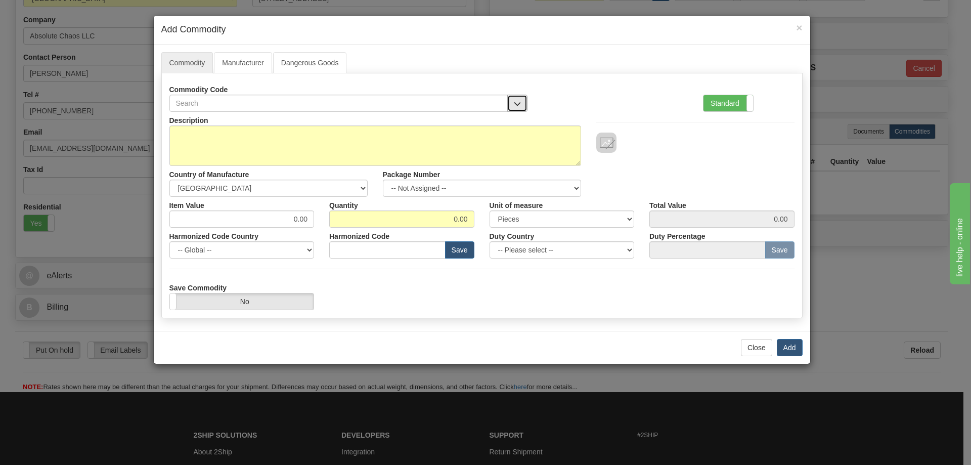
click at [517, 99] on button "button" at bounding box center [517, 103] width 20 height 17
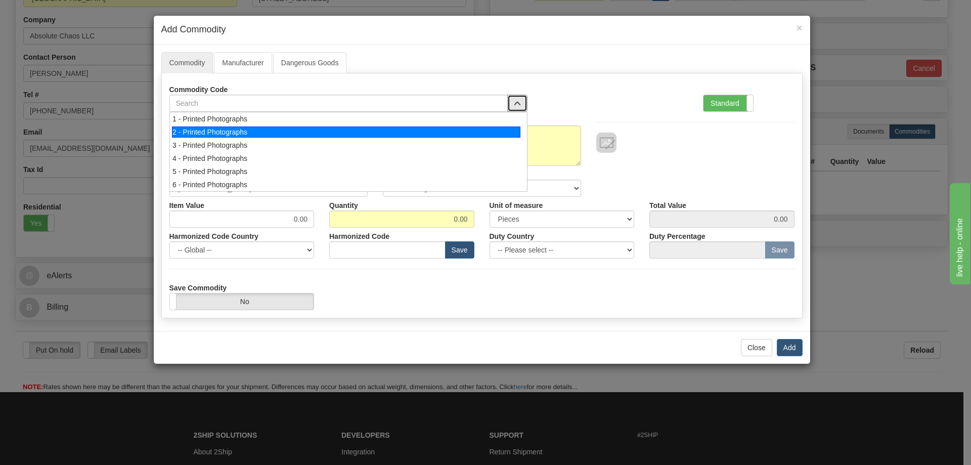
click at [504, 132] on div "2 - Printed Photographs" at bounding box center [346, 131] width 349 height 11
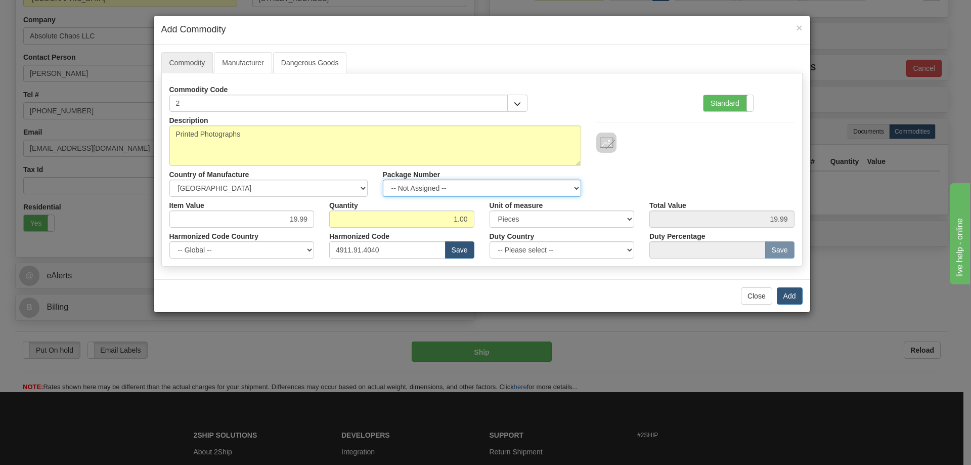
click at [571, 188] on select "-- Not Assigned -- Item 1" at bounding box center [482, 188] width 198 height 17
select select "0"
click at [383, 180] on select "-- Not Assigned -- Item 1" at bounding box center [482, 188] width 198 height 17
click at [788, 296] on button "Add" at bounding box center [790, 295] width 26 height 17
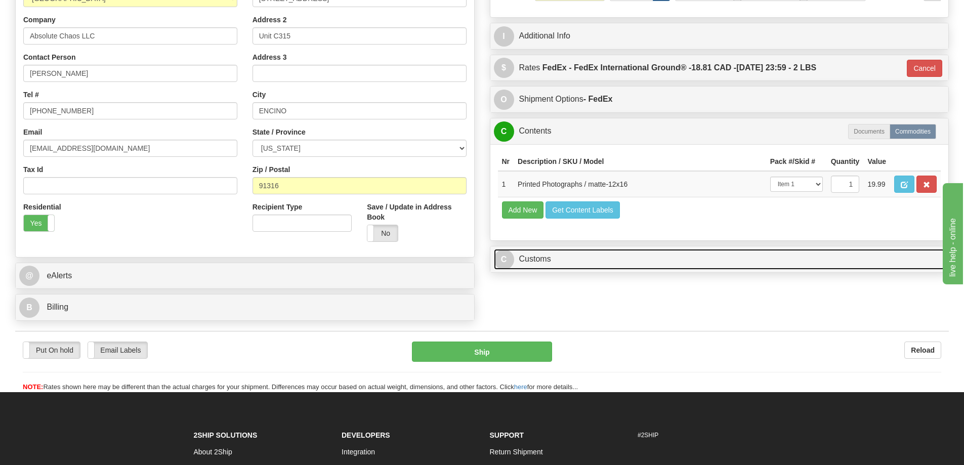
click at [835, 261] on link "C Customs" at bounding box center [719, 259] width 451 height 21
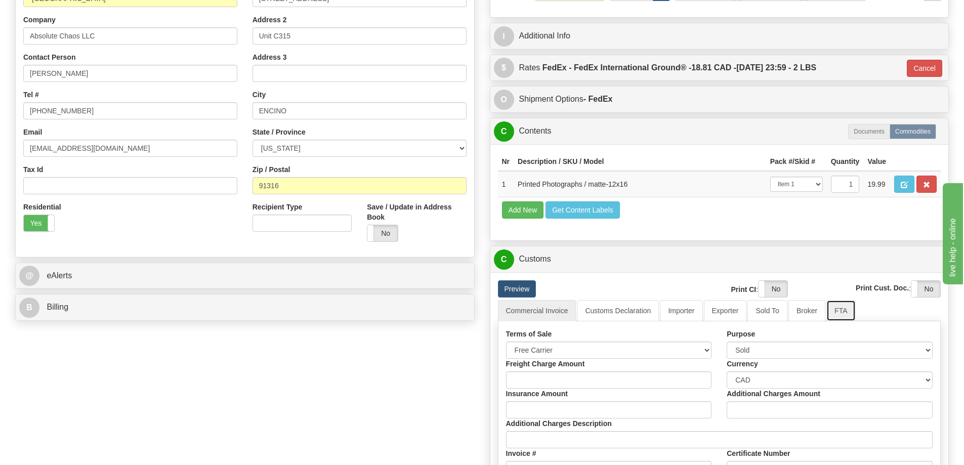
click at [841, 311] on link "FTA" at bounding box center [840, 310] width 29 height 21
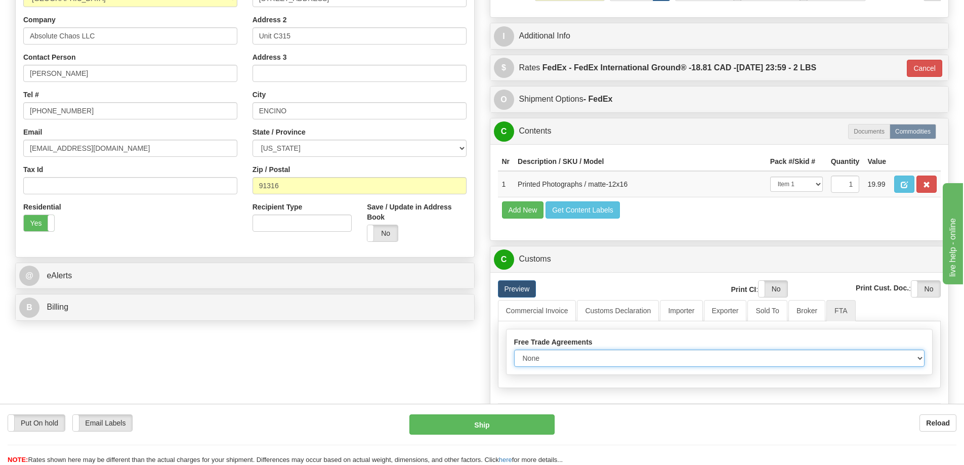
click at [915, 360] on select "None Other USMCA CETA CUKTCA" at bounding box center [719, 358] width 411 height 17
select select "1"
click at [514, 353] on select "None Other USMCA CETA CUKTCA" at bounding box center [719, 358] width 411 height 17
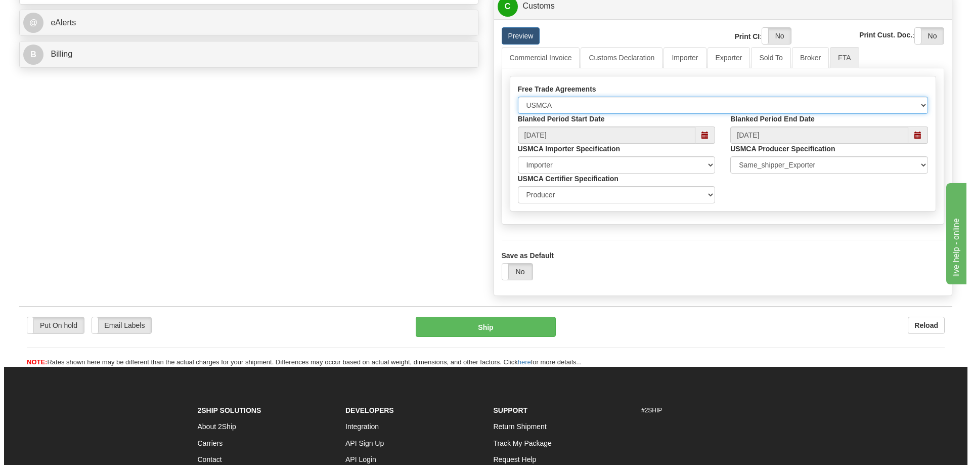
scroll to position [506, 0]
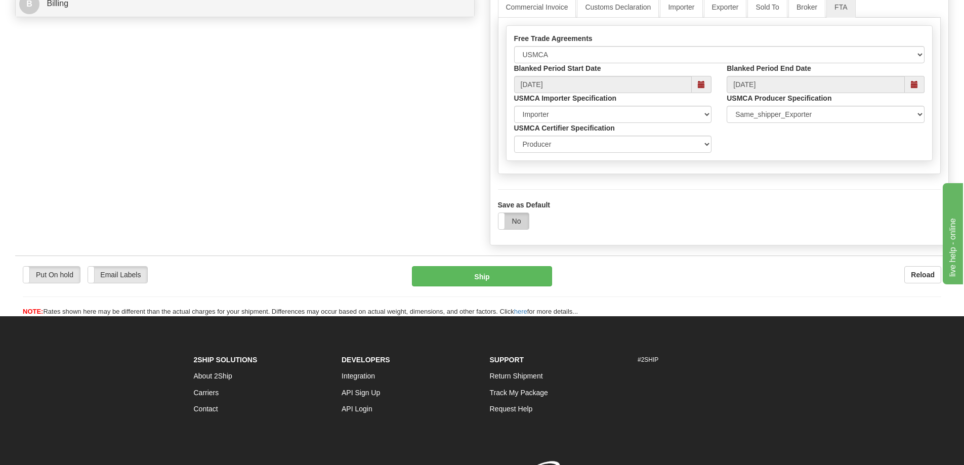
click at [511, 224] on label "No" at bounding box center [513, 221] width 30 height 16
click at [514, 277] on button "Ship" at bounding box center [482, 276] width 140 height 20
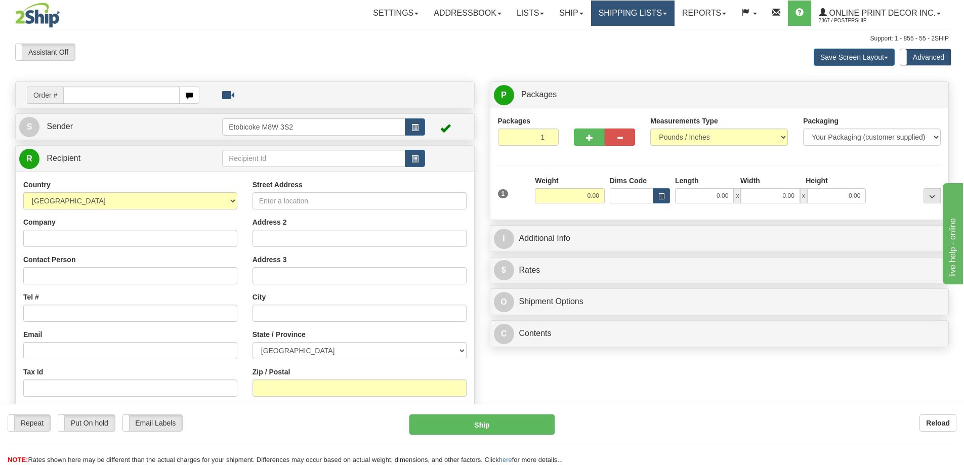
click at [628, 15] on link "Shipping lists" at bounding box center [632, 13] width 83 height 25
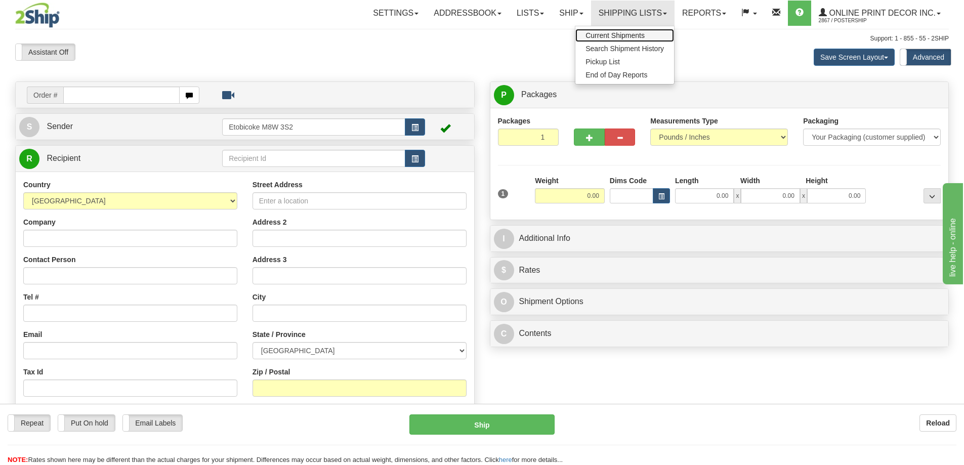
click at [621, 33] on span "Current Shipments" at bounding box center [614, 35] width 59 height 8
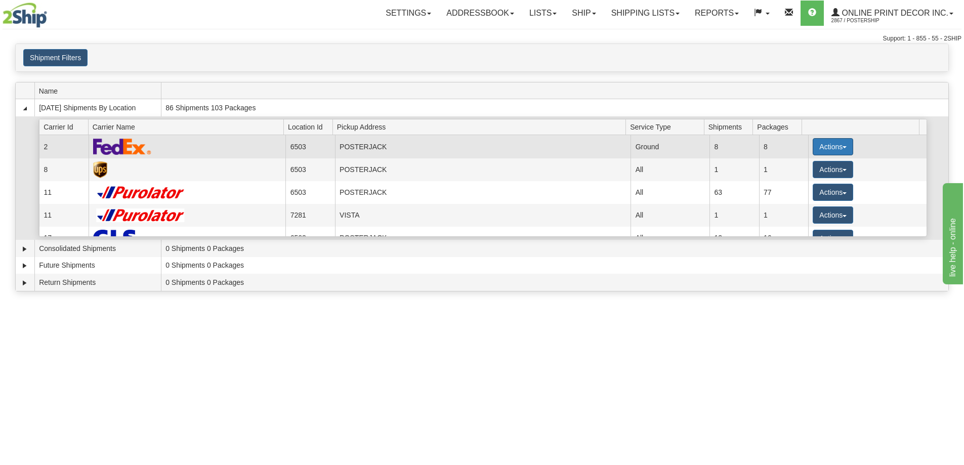
click at [837, 142] on button "Actions" at bounding box center [832, 146] width 40 height 17
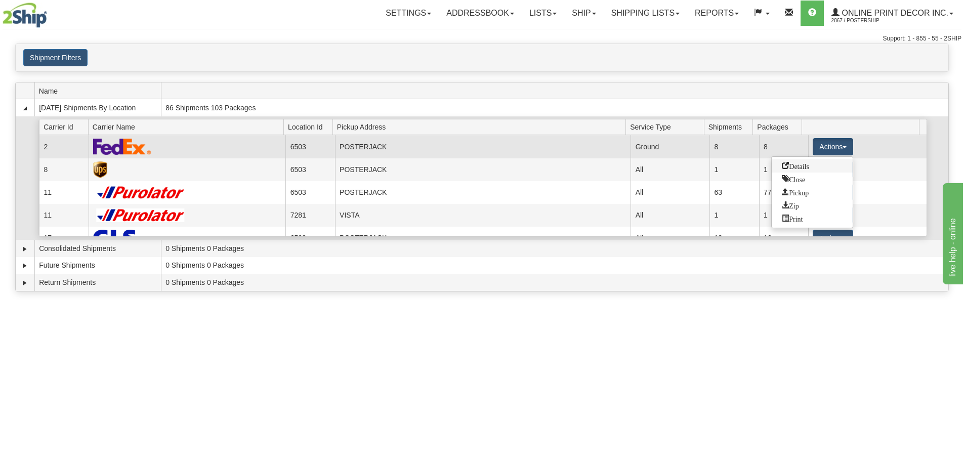
click at [793, 165] on span "Details" at bounding box center [794, 165] width 27 height 7
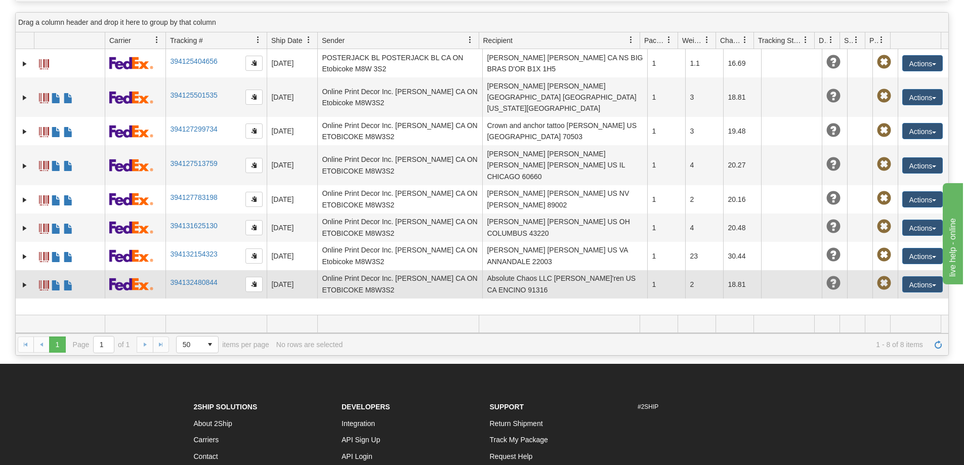
scroll to position [152, 0]
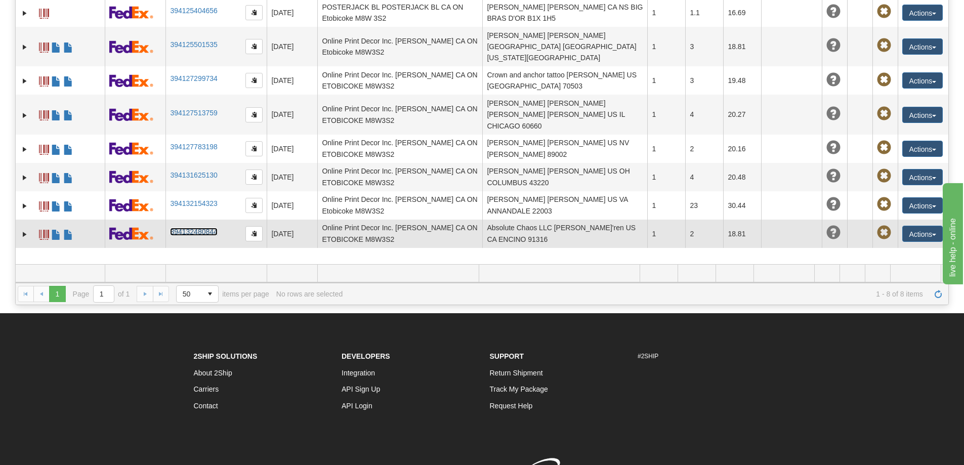
click at [192, 228] on link "394132480844" at bounding box center [193, 232] width 47 height 8
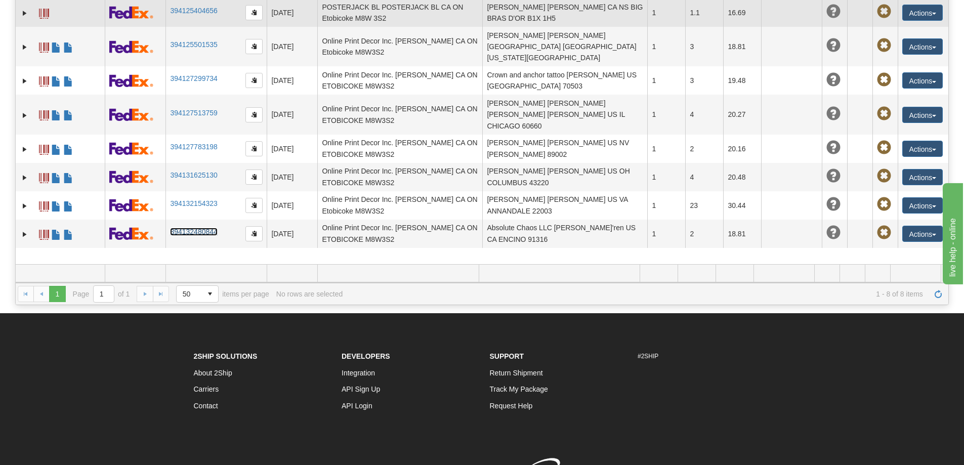
scroll to position [0, 0]
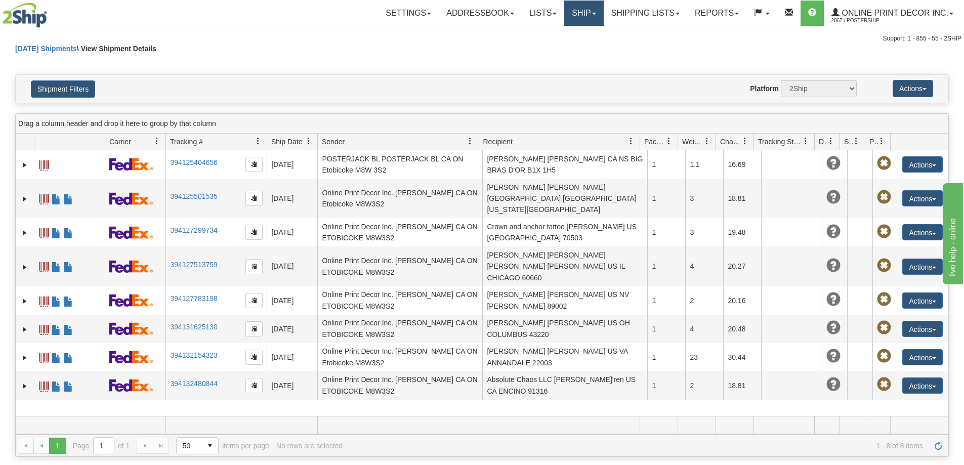
click at [579, 16] on link "Ship" at bounding box center [583, 13] width 39 height 25
click at [554, 36] on span "Ship Screen" at bounding box center [540, 35] width 38 height 8
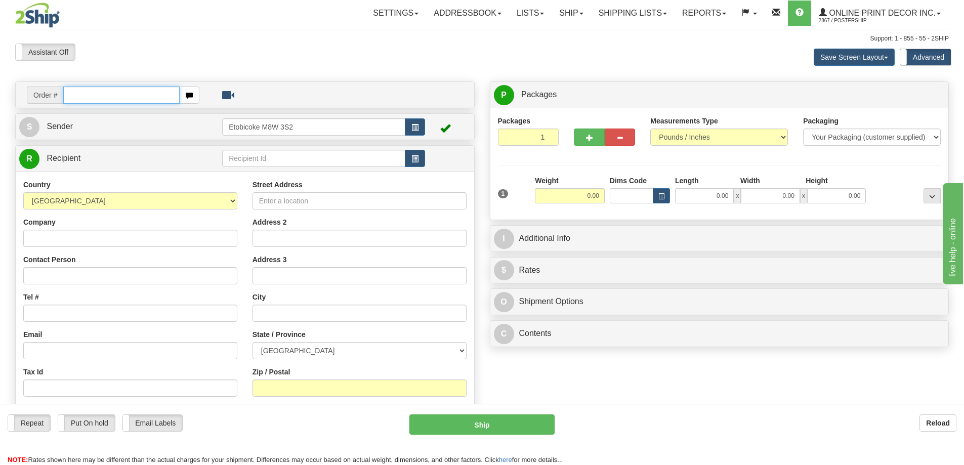
click at [115, 95] on input "text" at bounding box center [121, 94] width 116 height 17
type input "us-56217"
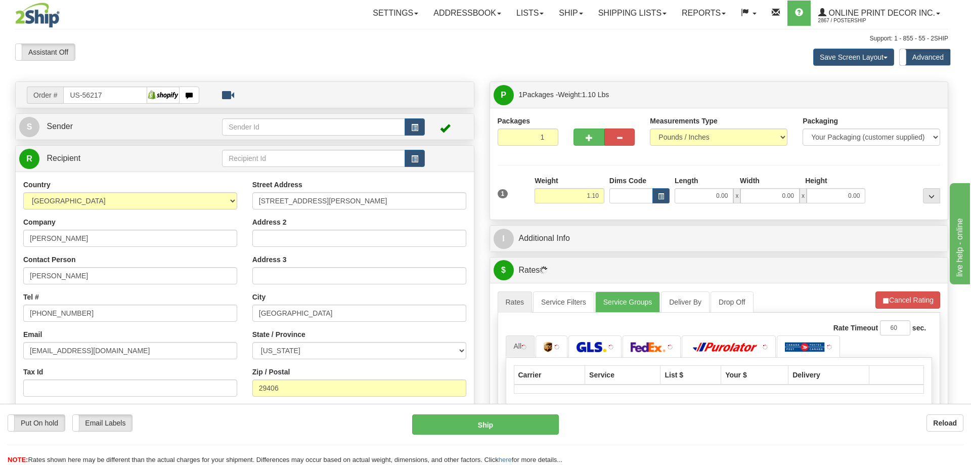
type input "[GEOGRAPHIC_DATA]"
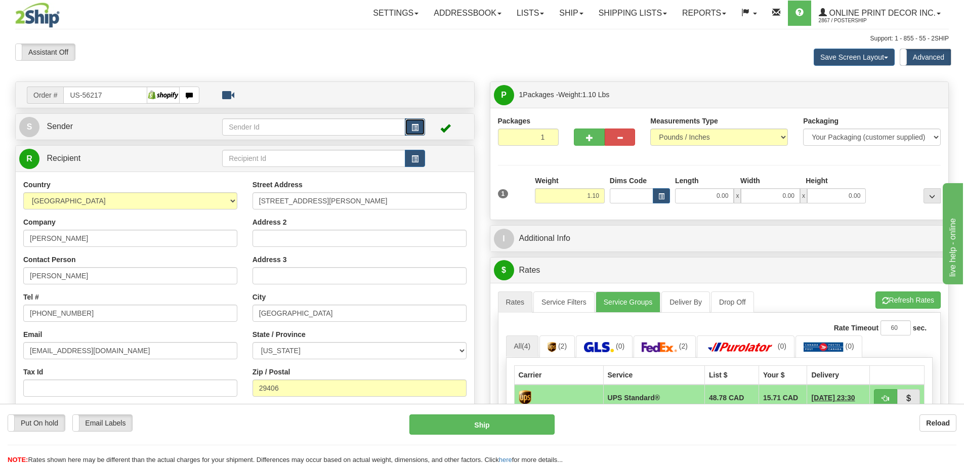
click at [418, 125] on span "button" at bounding box center [414, 127] width 7 height 7
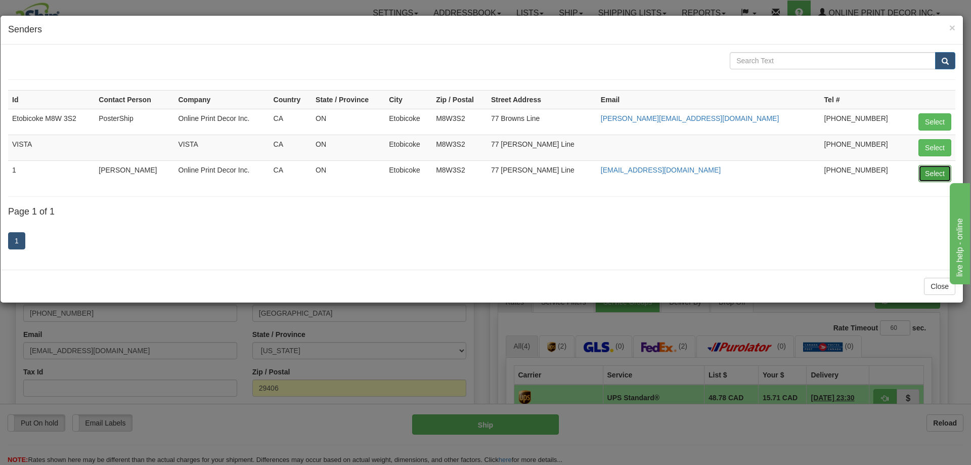
click at [935, 176] on button "Select" at bounding box center [935, 173] width 33 height 17
type input "1"
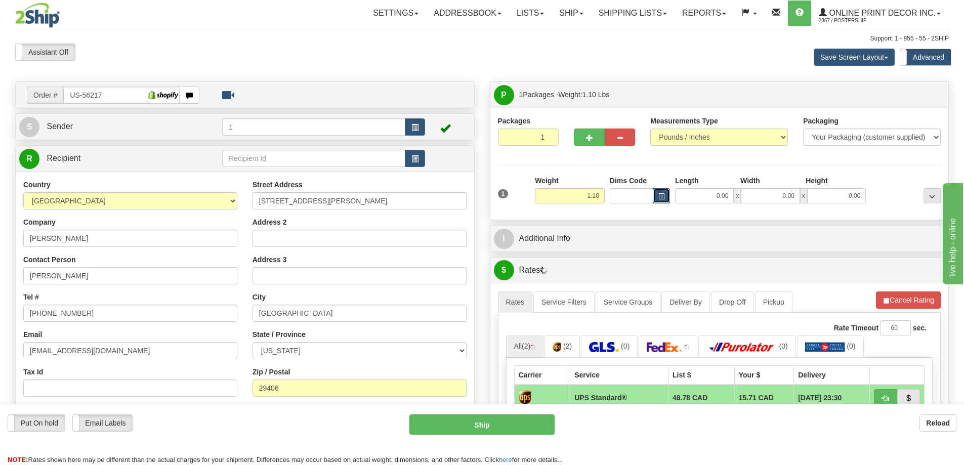
click at [660, 191] on button "button" at bounding box center [661, 195] width 17 height 15
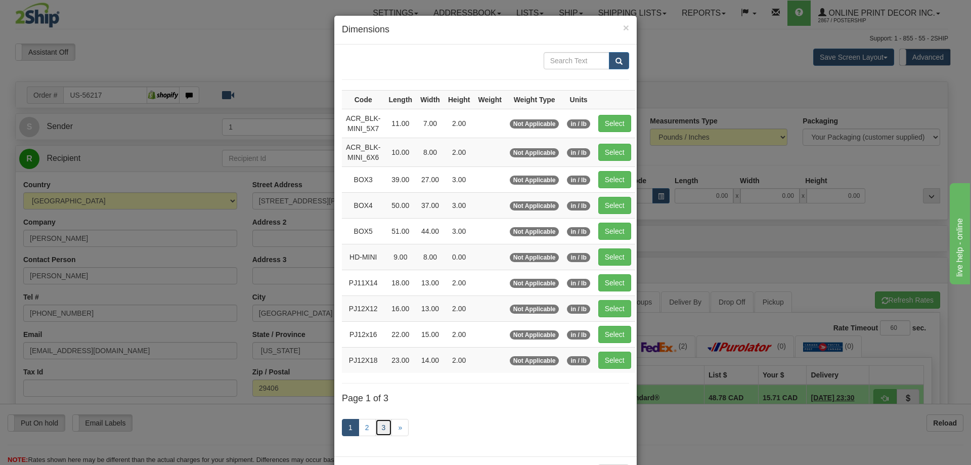
click at [381, 422] on link "3" at bounding box center [383, 427] width 17 height 17
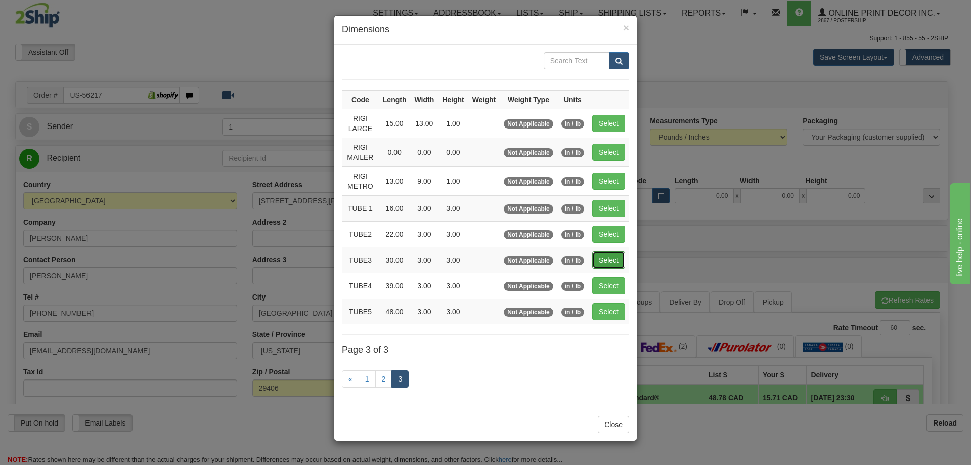
click at [613, 254] on button "Select" at bounding box center [608, 259] width 33 height 17
type input "TUBE3"
type input "30.00"
type input "3.00"
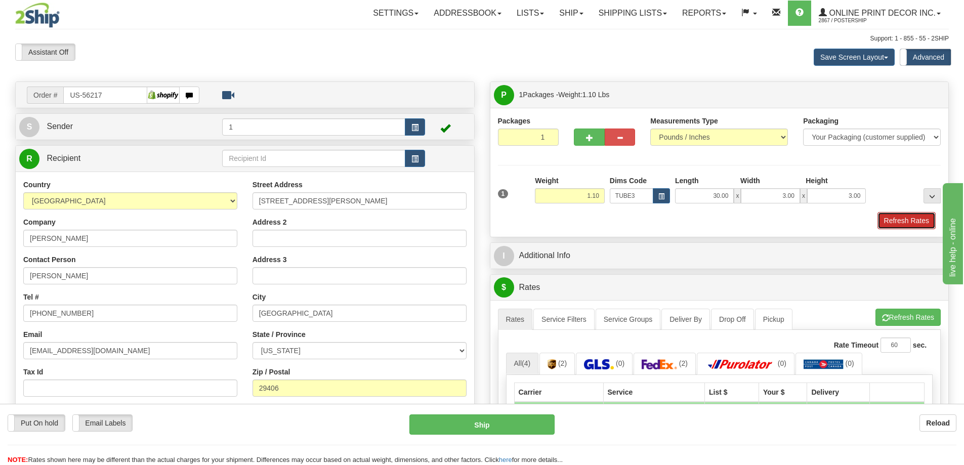
click at [892, 215] on button "Refresh Rates" at bounding box center [906, 220] width 58 height 17
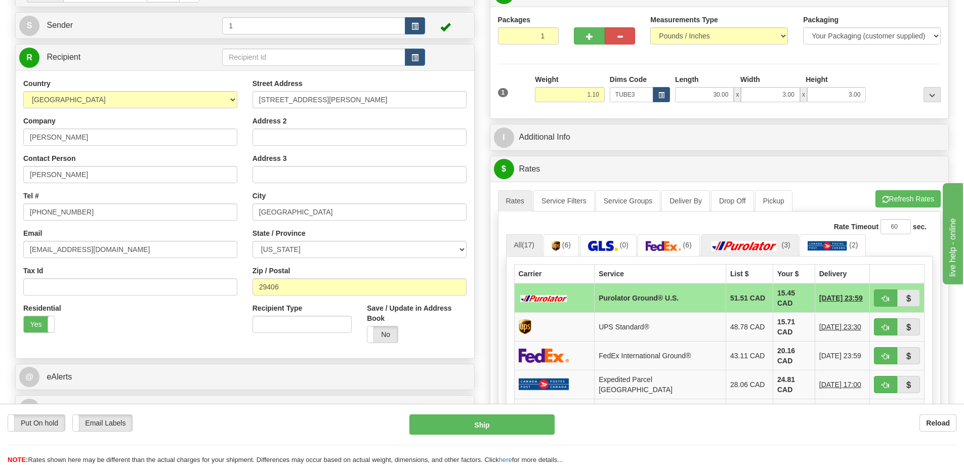
scroll to position [202, 0]
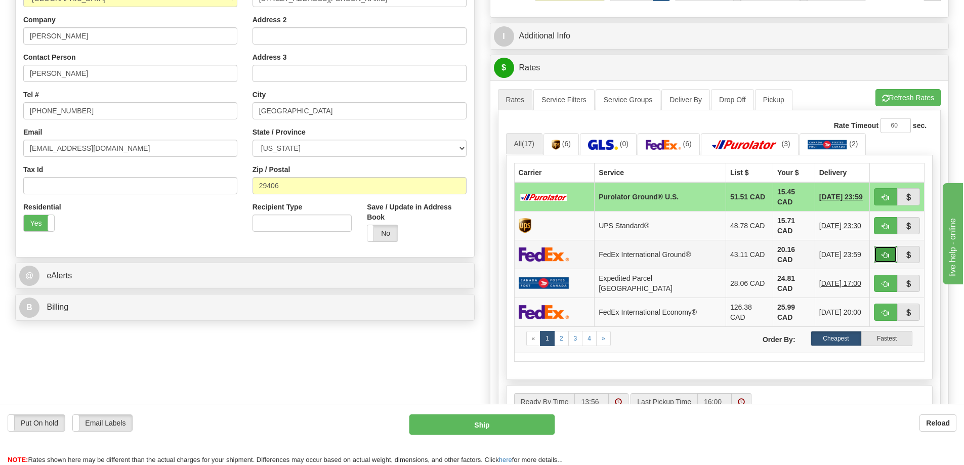
click at [884, 252] on span "button" at bounding box center [885, 255] width 7 height 7
type input "92"
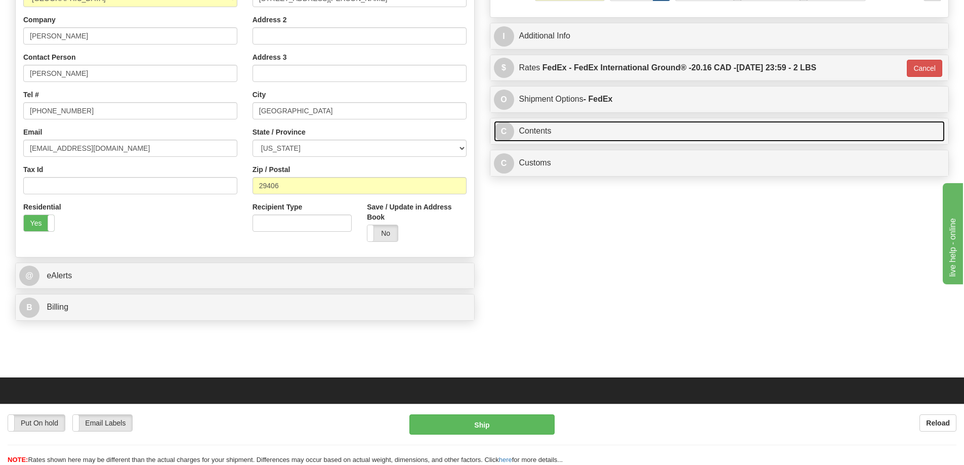
click at [677, 129] on link "C Contents" at bounding box center [719, 131] width 451 height 21
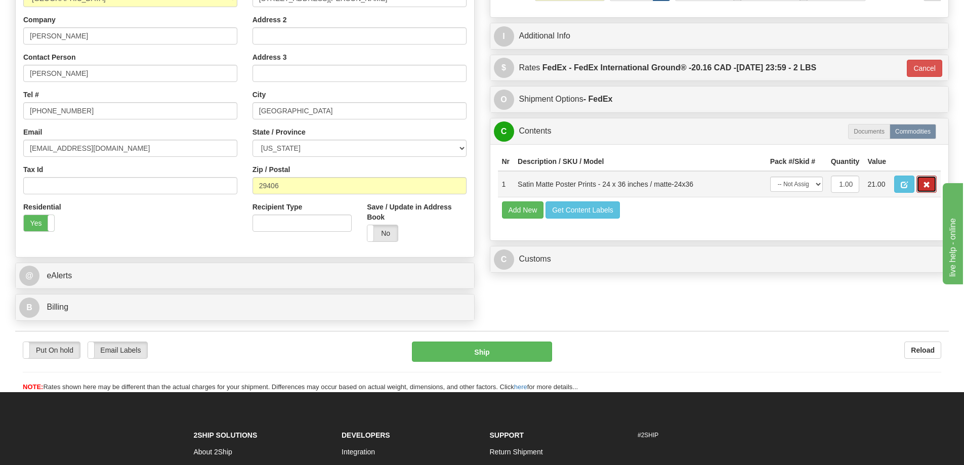
click at [928, 188] on span "button" at bounding box center [926, 185] width 7 height 7
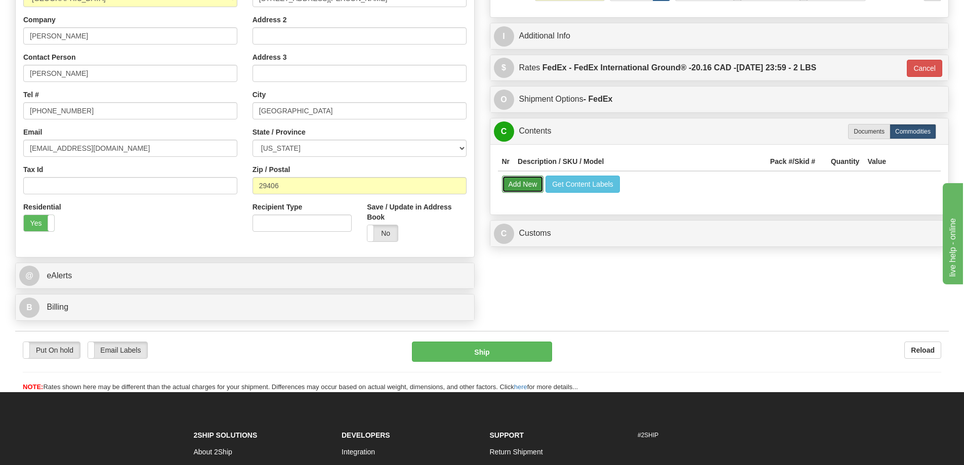
click at [525, 185] on button "Add New" at bounding box center [523, 184] width 42 height 17
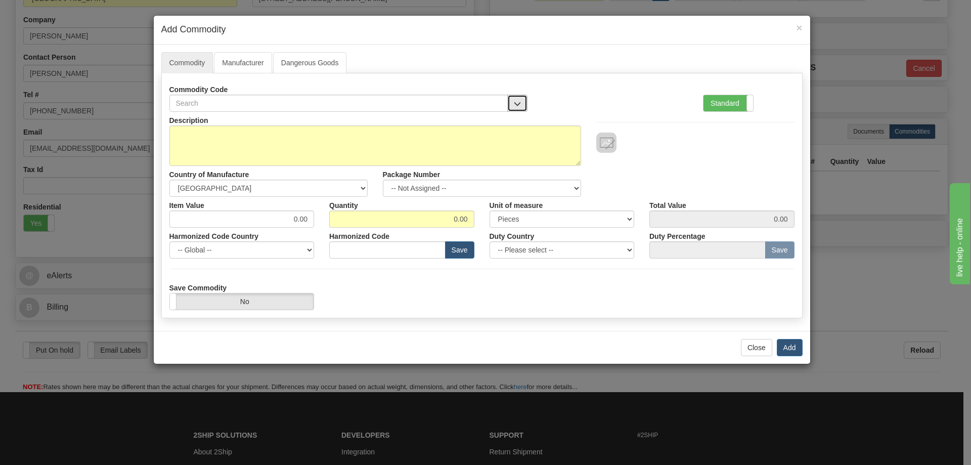
click at [510, 102] on button "button" at bounding box center [517, 103] width 20 height 17
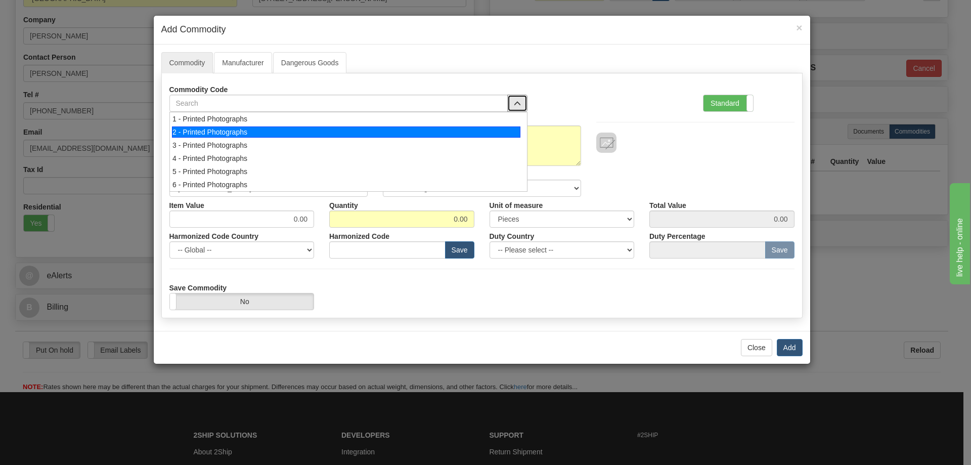
click at [493, 132] on div "2 - Printed Photographs" at bounding box center [346, 131] width 349 height 11
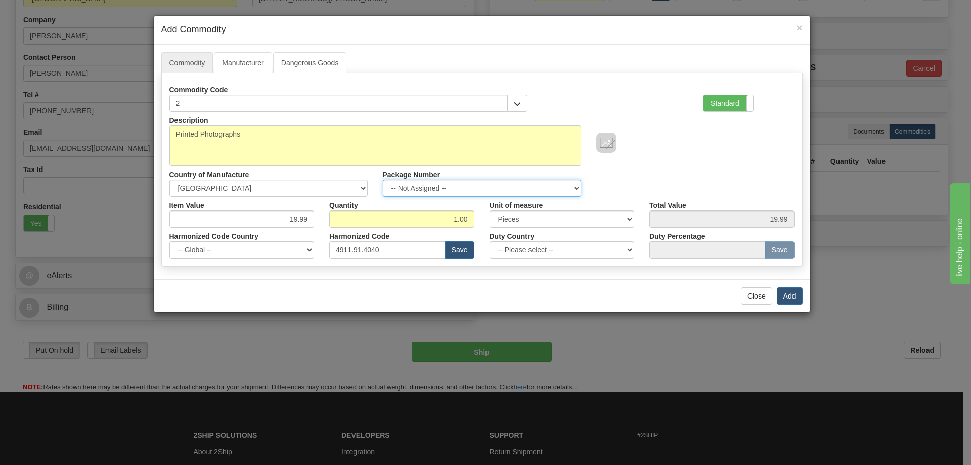
click at [578, 186] on select "-- Not Assigned -- Item 1" at bounding box center [482, 188] width 198 height 17
select select "0"
click at [383, 180] on select "-- Not Assigned -- Item 1" at bounding box center [482, 188] width 198 height 17
click at [795, 293] on button "Add" at bounding box center [790, 295] width 26 height 17
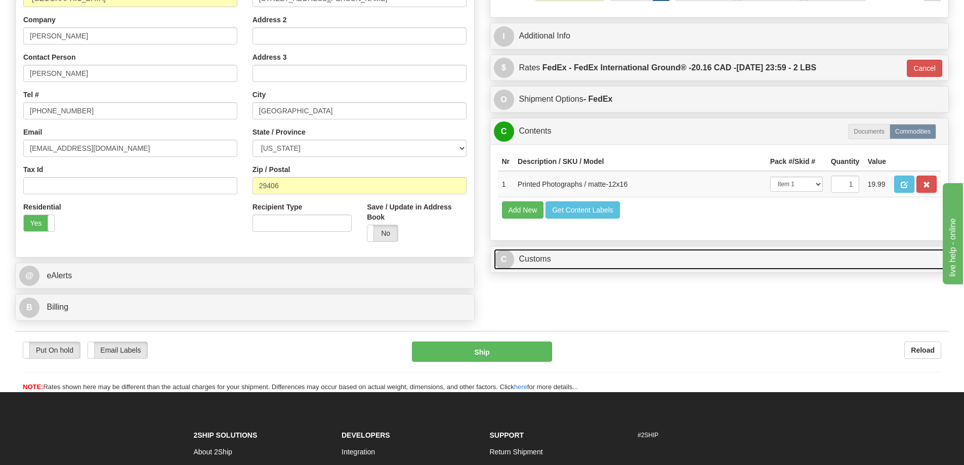
click at [849, 260] on link "C Customs" at bounding box center [719, 259] width 451 height 21
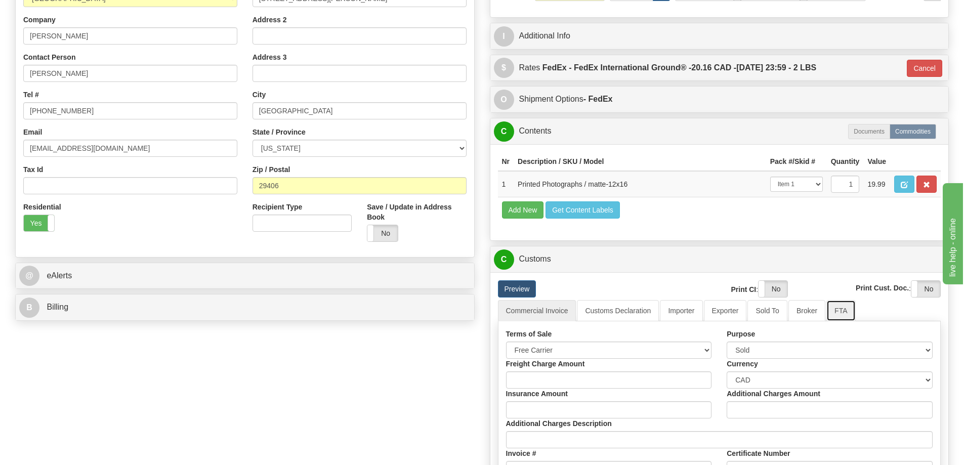
click at [848, 315] on link "FTA" at bounding box center [840, 310] width 29 height 21
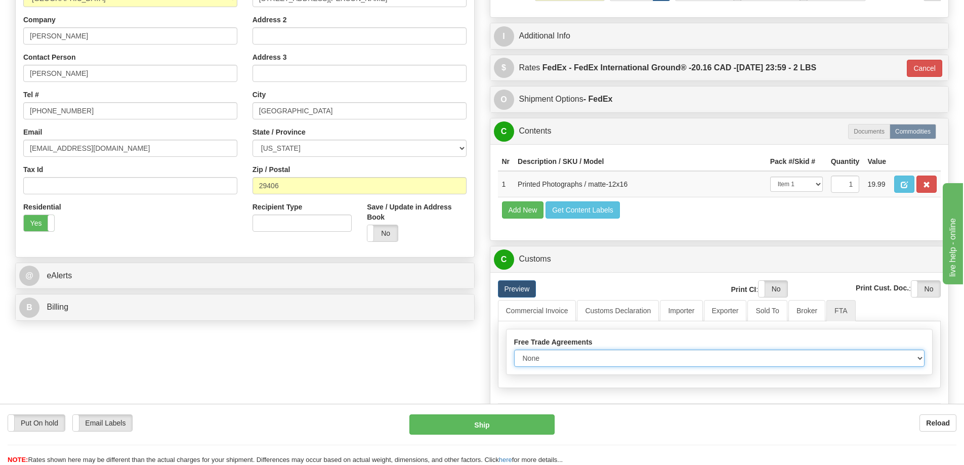
click at [914, 361] on select "None Other USMCA CETA CUKTCA" at bounding box center [719, 358] width 411 height 17
select select "1"
click at [514, 353] on select "None Other USMCA CETA CUKTCA" at bounding box center [719, 358] width 411 height 17
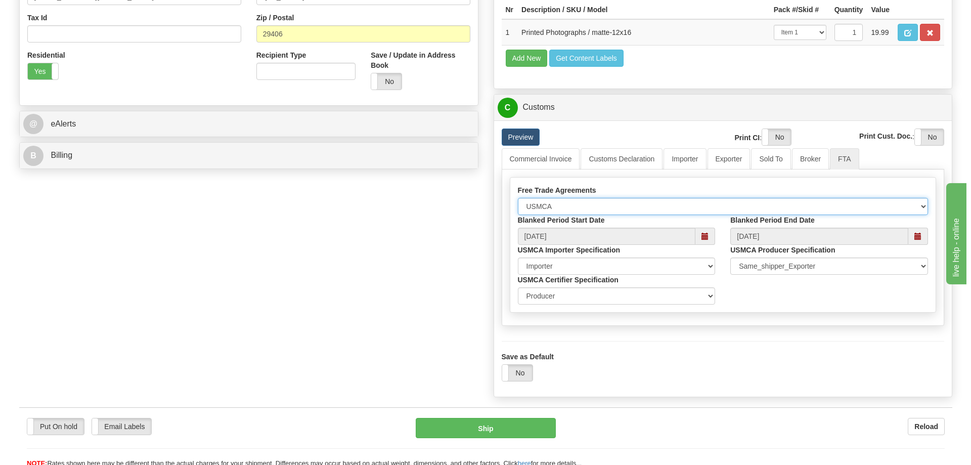
scroll to position [455, 0]
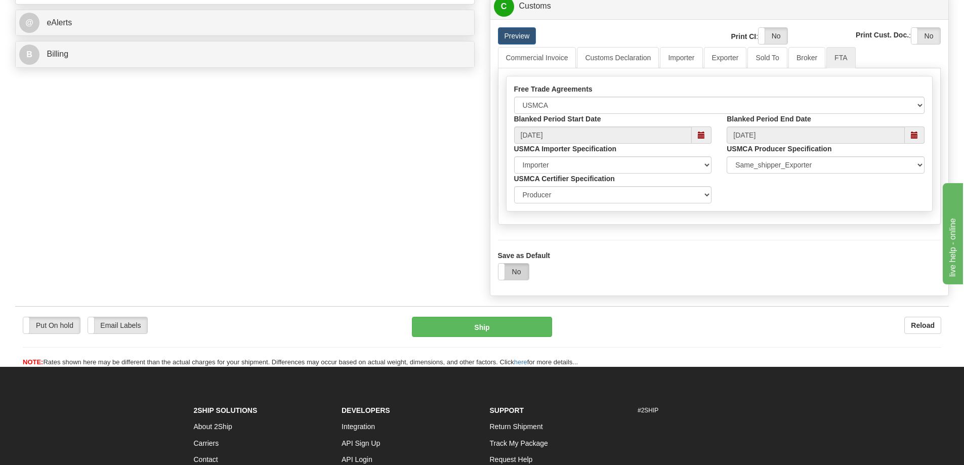
click at [512, 277] on label "No" at bounding box center [513, 272] width 30 height 16
click at [495, 329] on button "Ship" at bounding box center [482, 327] width 140 height 20
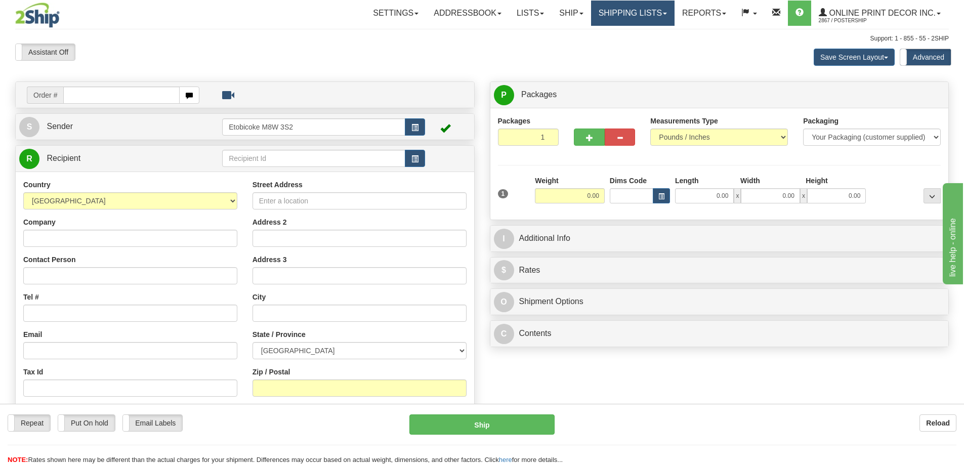
click at [650, 15] on link "Shipping lists" at bounding box center [632, 13] width 83 height 25
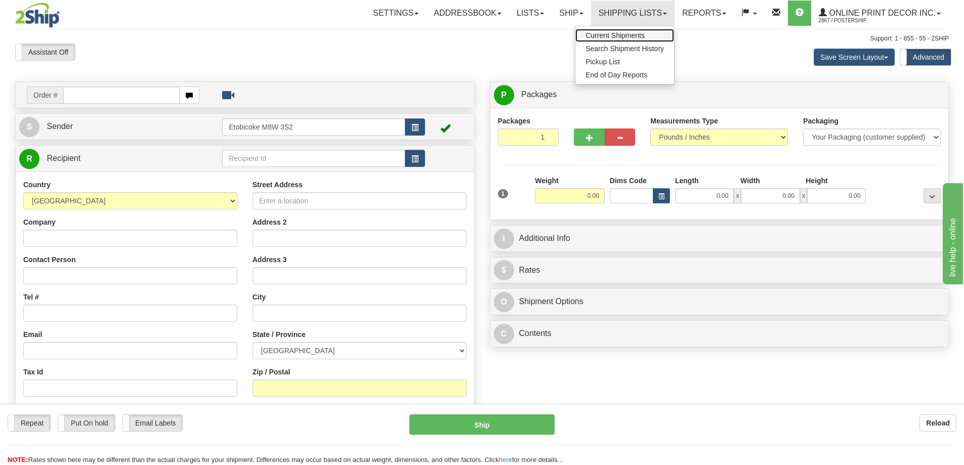
click at [629, 32] on span "Current Shipments" at bounding box center [614, 35] width 59 height 8
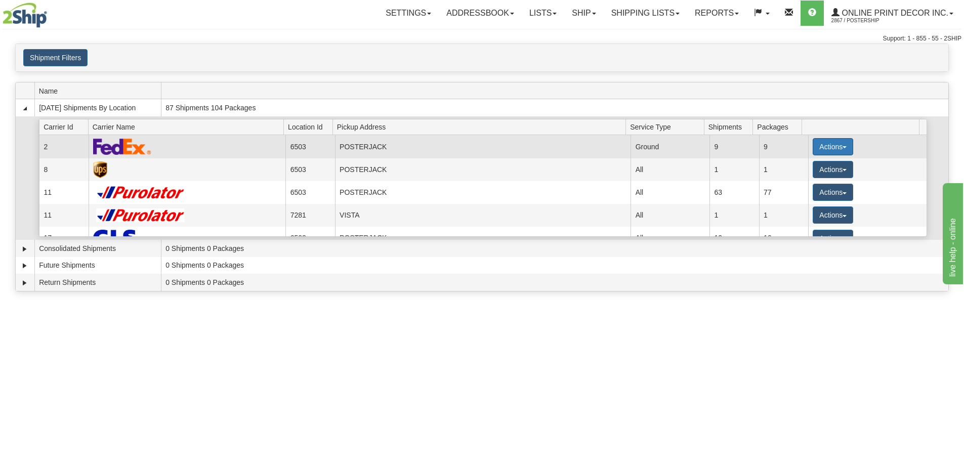
click at [819, 146] on button "Actions" at bounding box center [832, 146] width 40 height 17
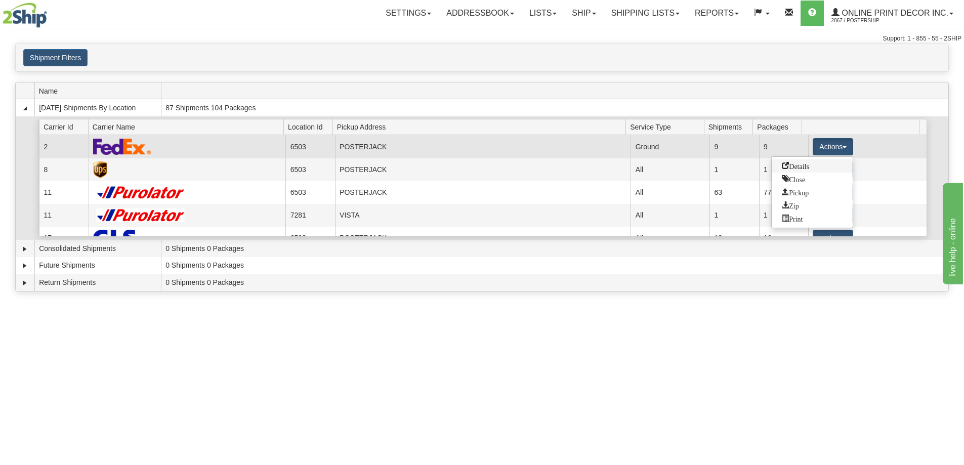
click at [807, 165] on span "Details" at bounding box center [794, 165] width 27 height 7
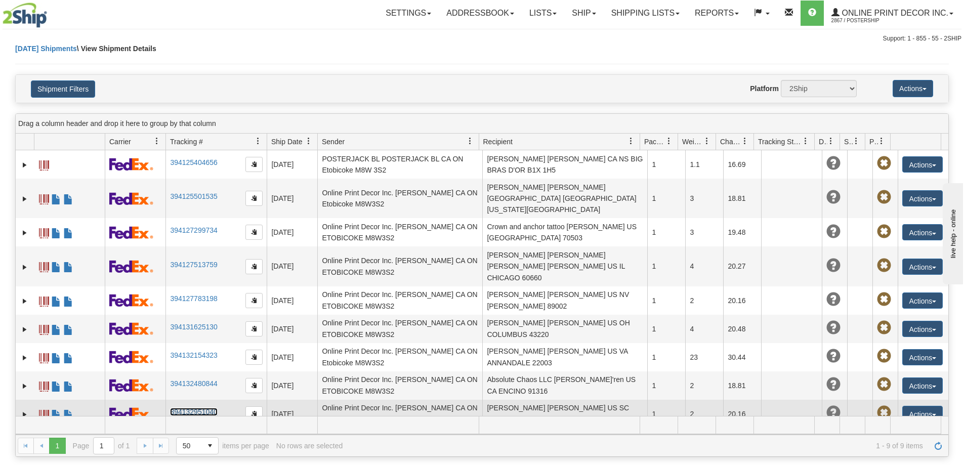
click at [198, 408] on link "394132951040" at bounding box center [193, 412] width 47 height 8
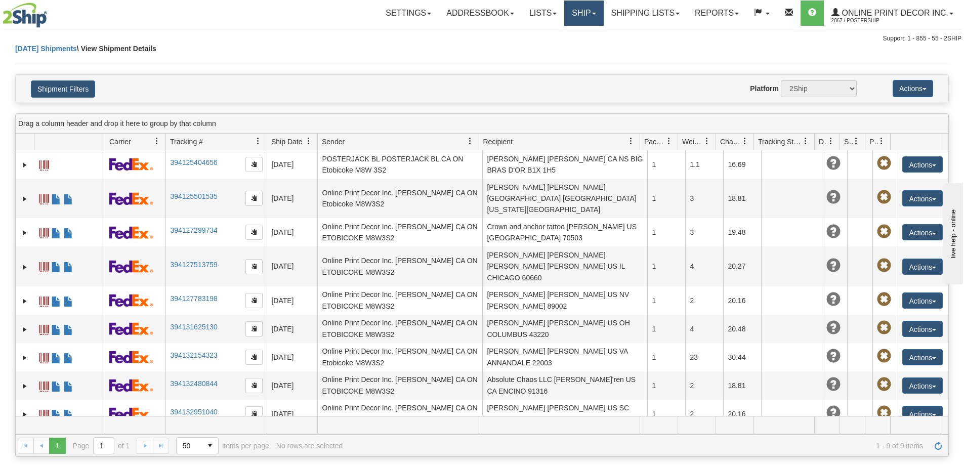
click at [600, 14] on link "Ship" at bounding box center [583, 13] width 39 height 25
click at [547, 34] on span "Ship Screen" at bounding box center [540, 35] width 38 height 8
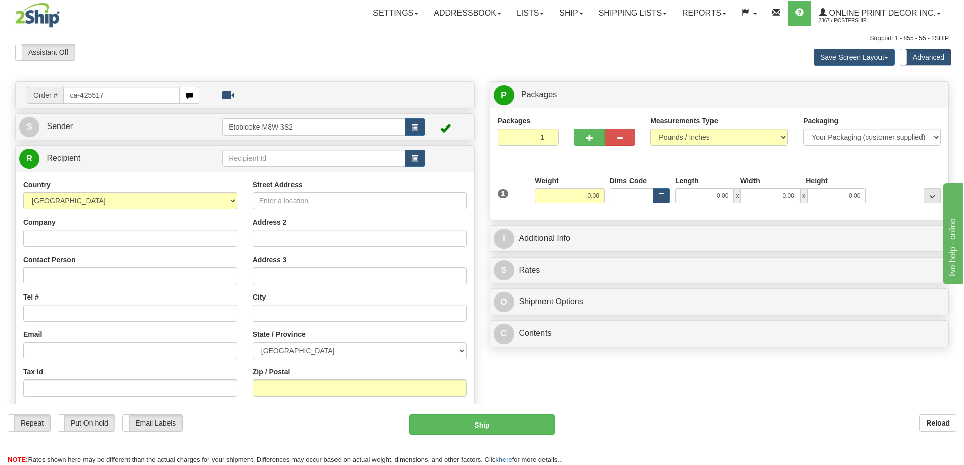
type input "ca-425517"
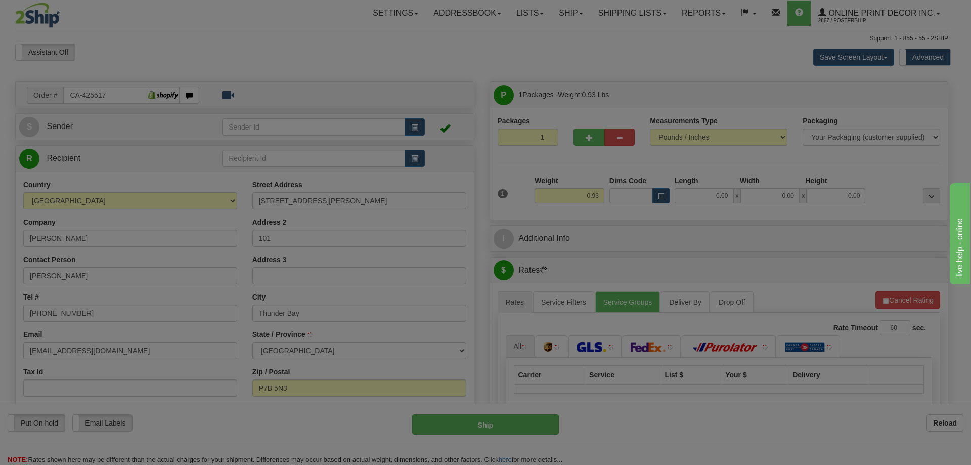
type input "THUNDER BAY"
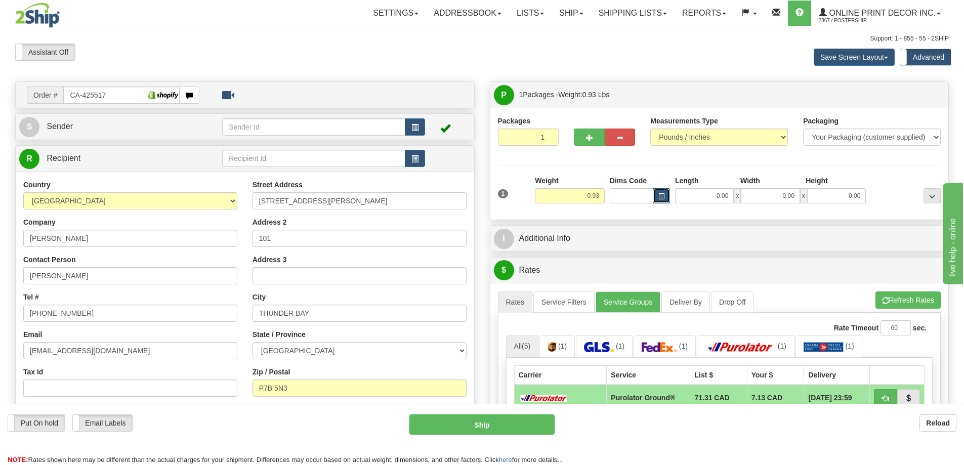
click at [663, 195] on span "button" at bounding box center [661, 197] width 6 height 6
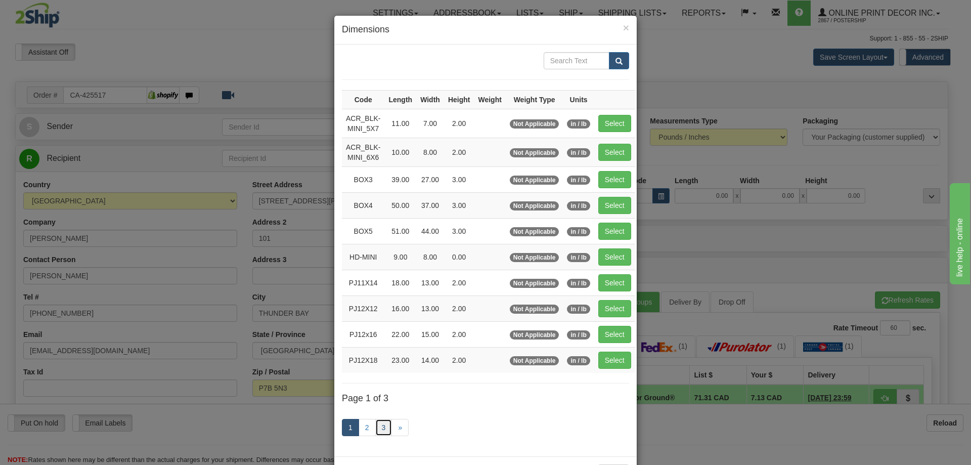
click at [375, 427] on link "3" at bounding box center [383, 427] width 17 height 17
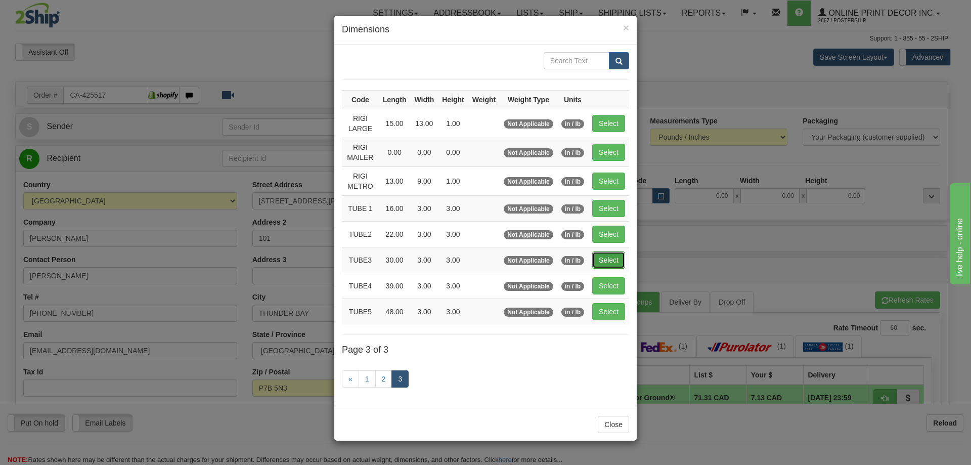
click at [607, 256] on button "Select" at bounding box center [608, 259] width 33 height 17
type input "TUBE3"
type input "30.00"
type input "3.00"
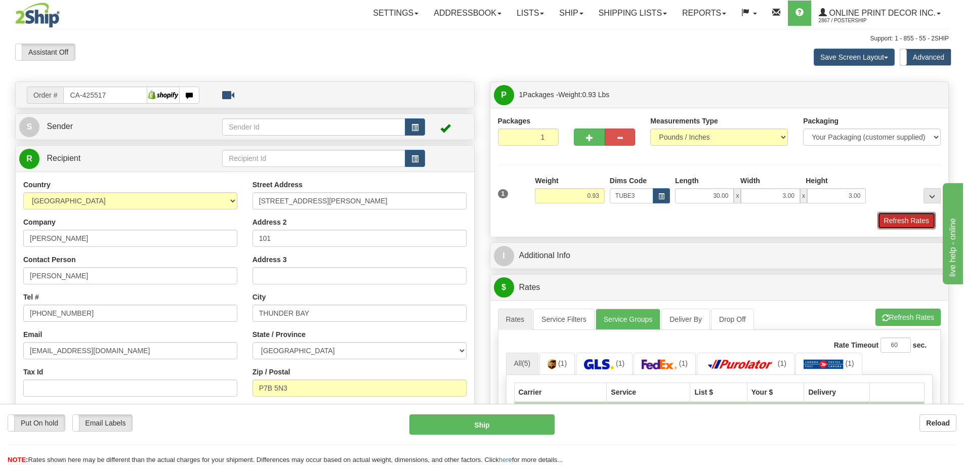
click at [898, 220] on button "Refresh Rates" at bounding box center [906, 220] width 58 height 17
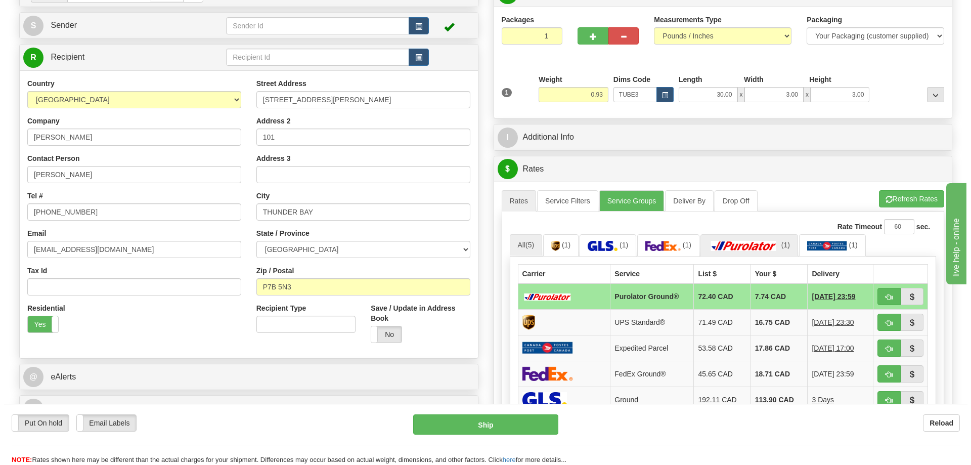
scroll to position [152, 0]
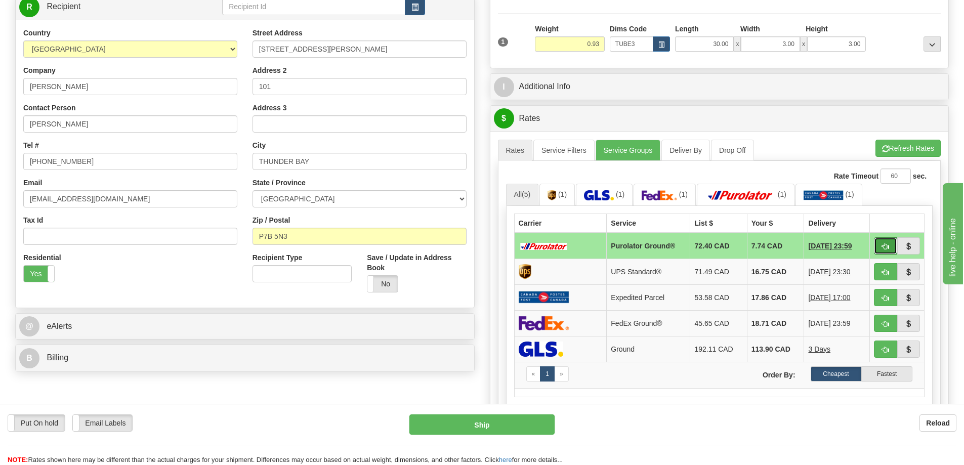
click at [888, 243] on button "button" at bounding box center [885, 245] width 23 height 17
type input "260"
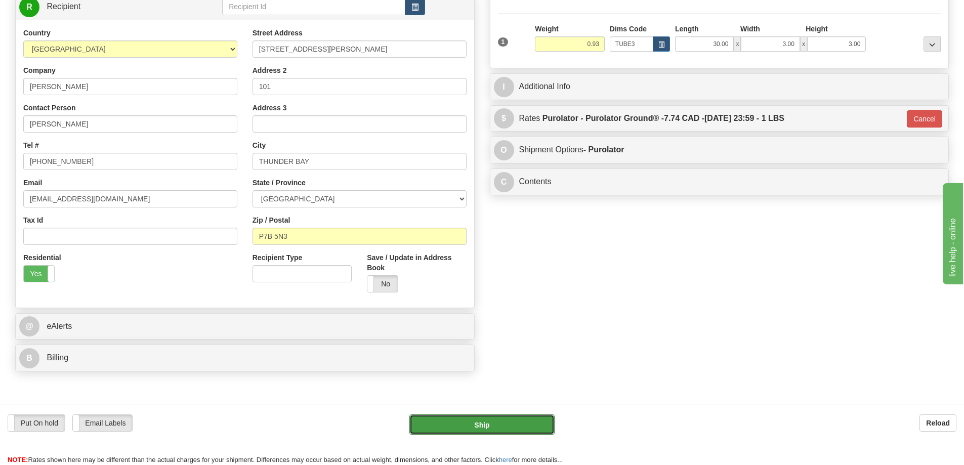
click at [495, 420] on button "Ship" at bounding box center [481, 424] width 145 height 20
